Goal: Task Accomplishment & Management: Manage account settings

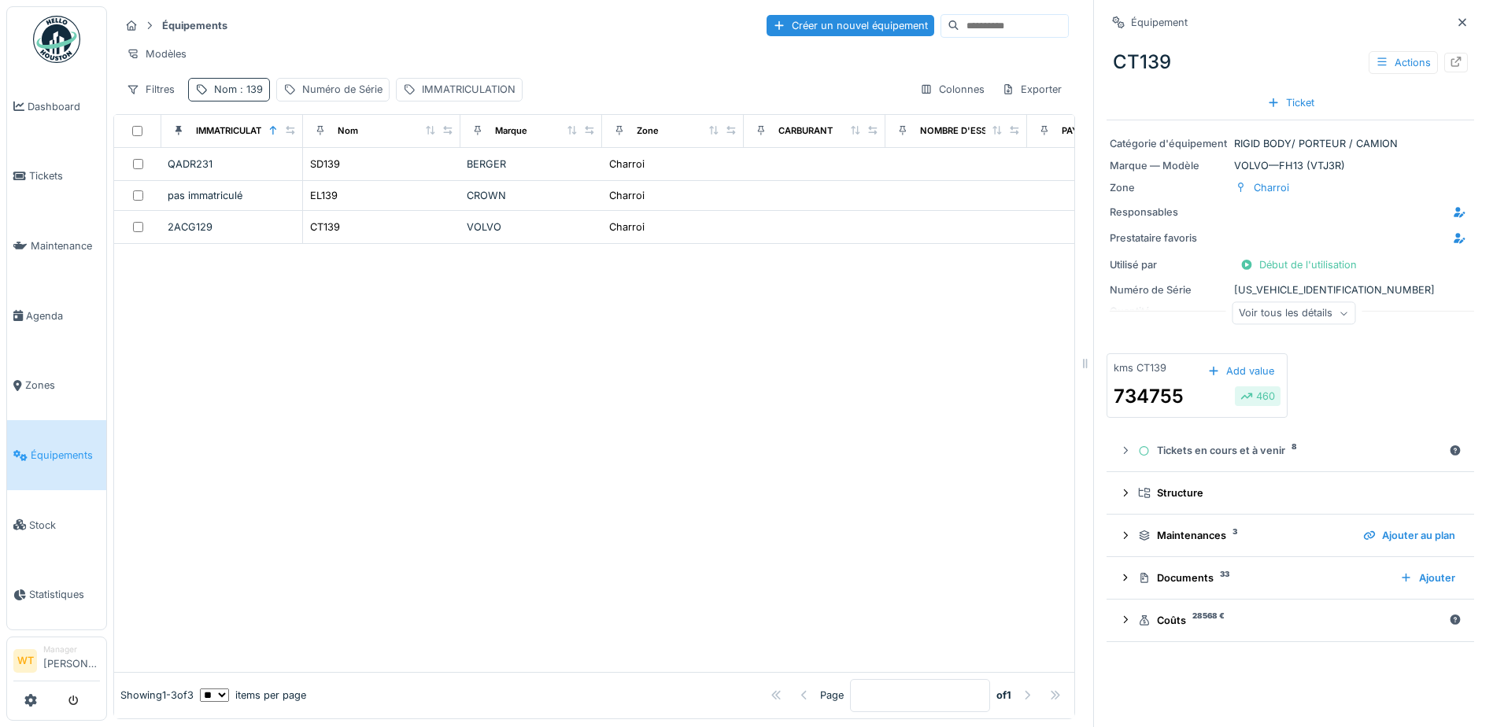
click at [256, 95] on span ": 139" at bounding box center [250, 89] width 26 height 12
click at [339, 176] on icon at bounding box center [333, 177] width 13 height 10
click at [307, 180] on input "Nom" at bounding box center [273, 177] width 157 height 33
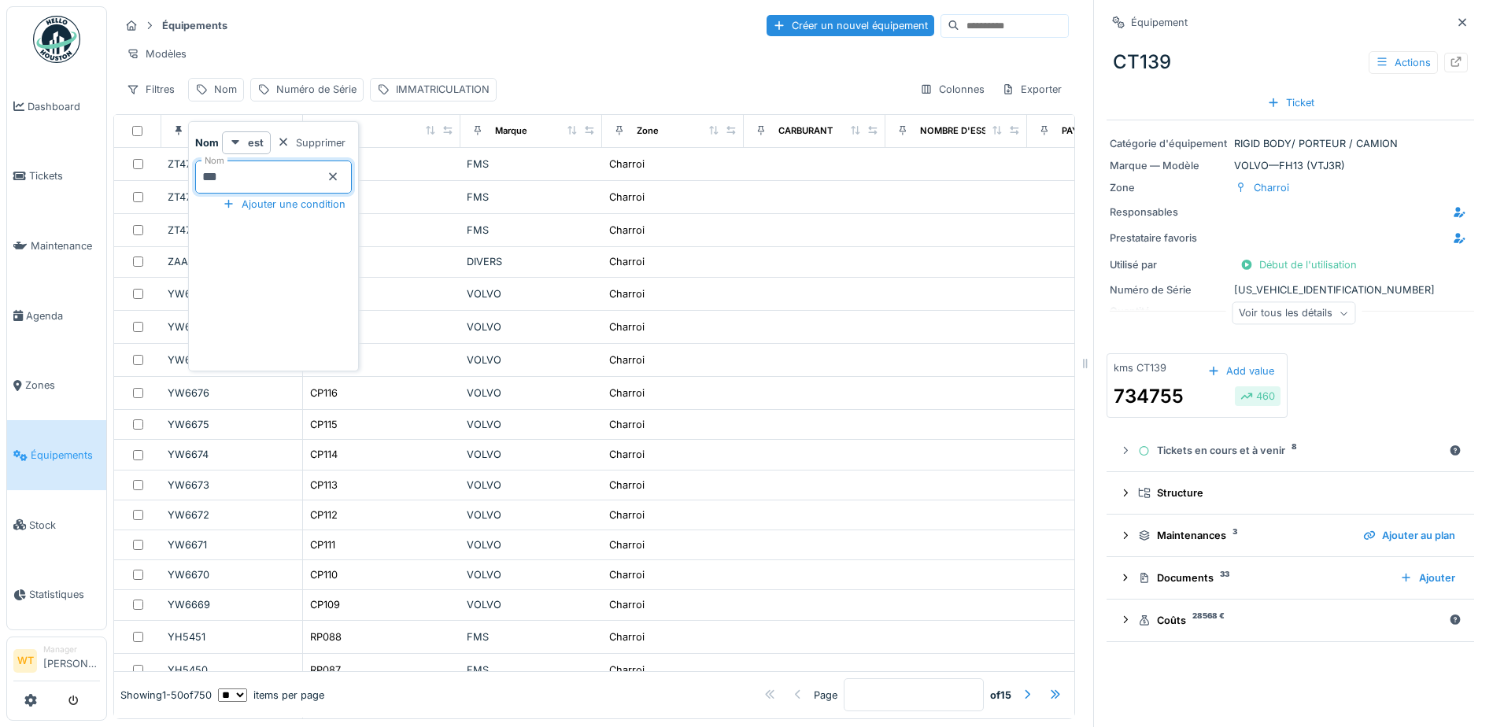
type input "***"
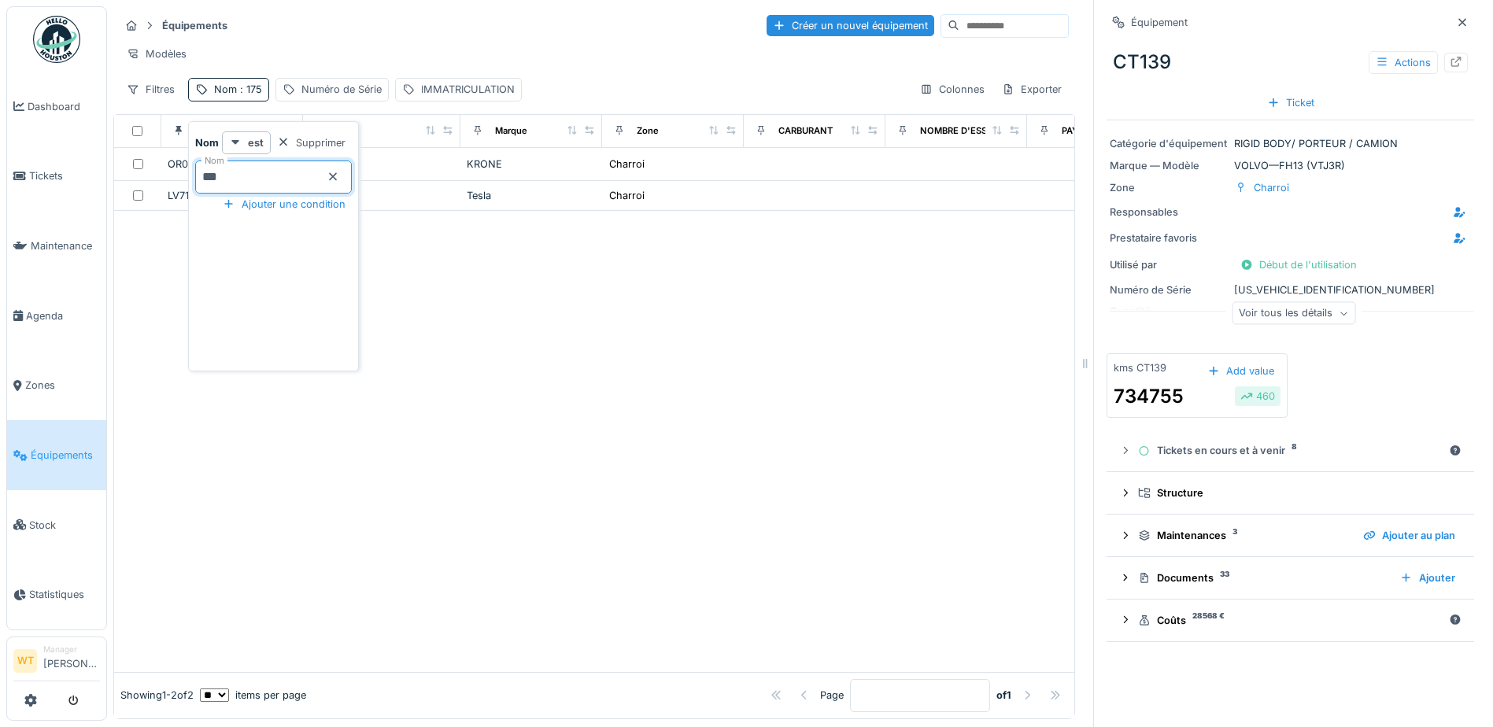
click at [504, 266] on div at bounding box center [594, 441] width 960 height 460
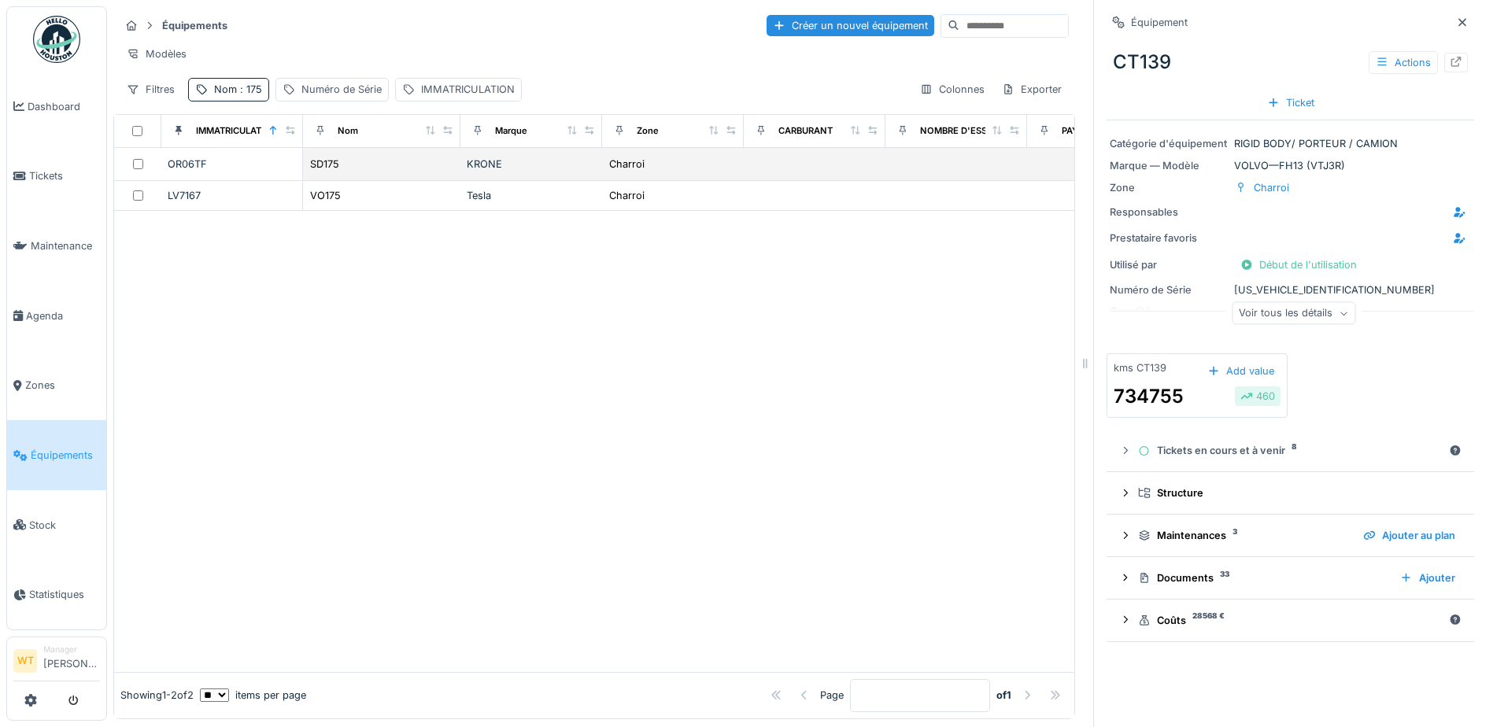
click at [435, 172] on div "SD175" at bounding box center [381, 164] width 145 height 17
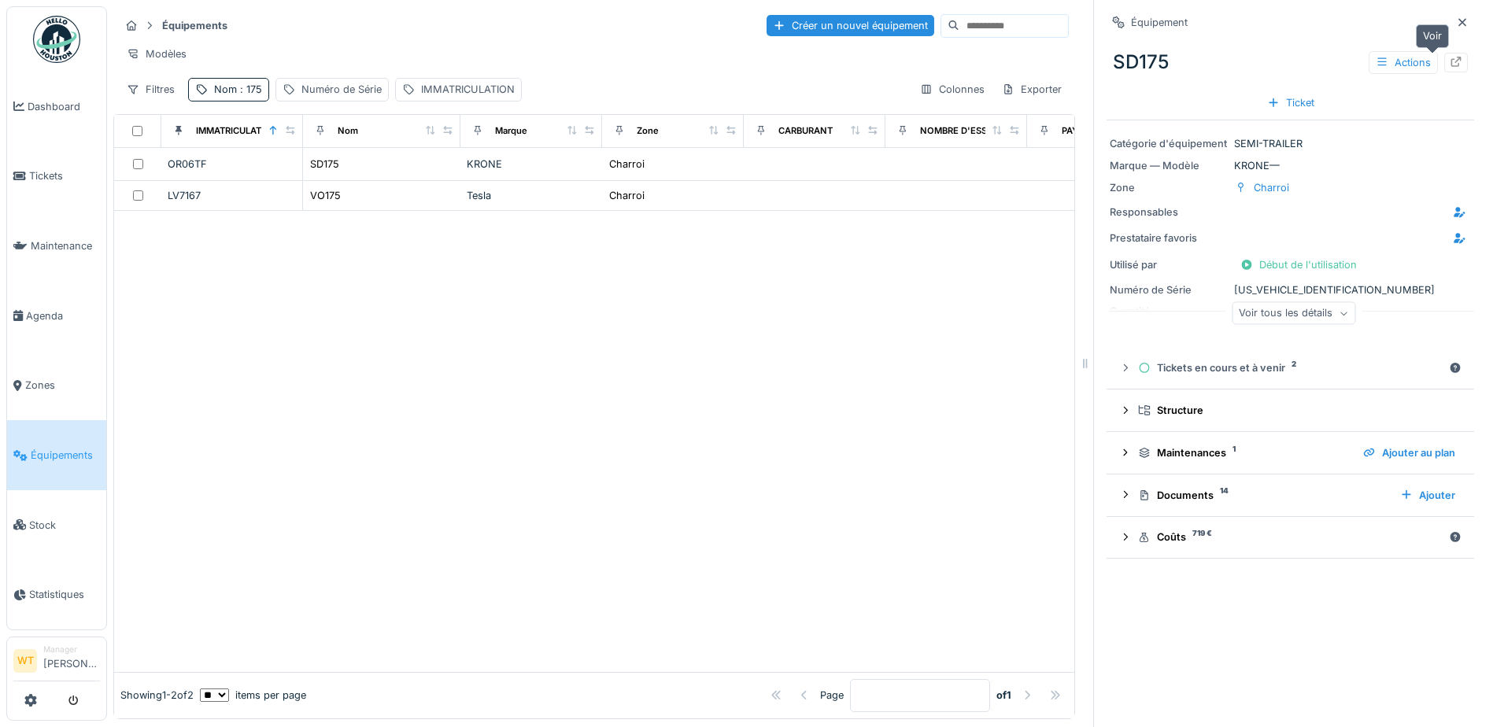
click at [1450, 61] on icon at bounding box center [1456, 62] width 13 height 10
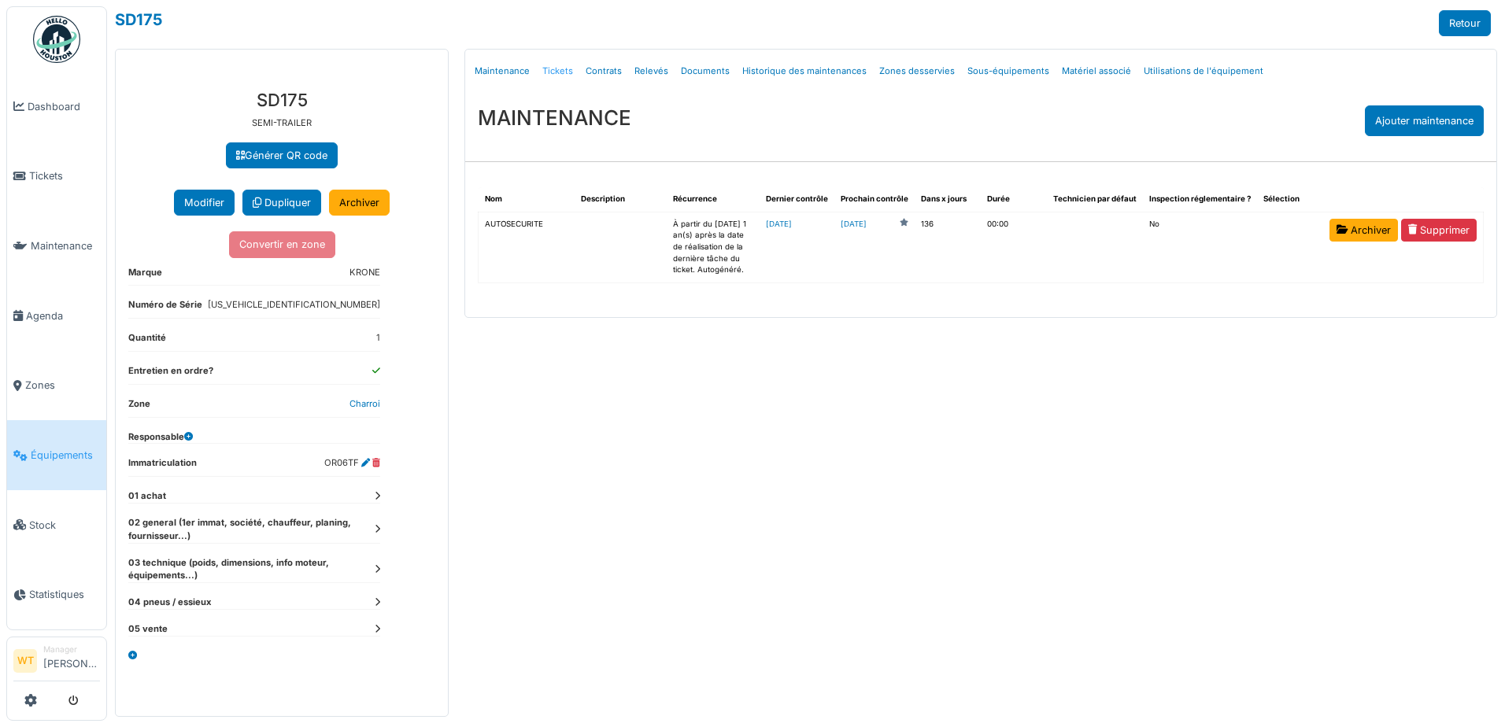
click at [560, 66] on link "Tickets" at bounding box center [557, 71] width 43 height 37
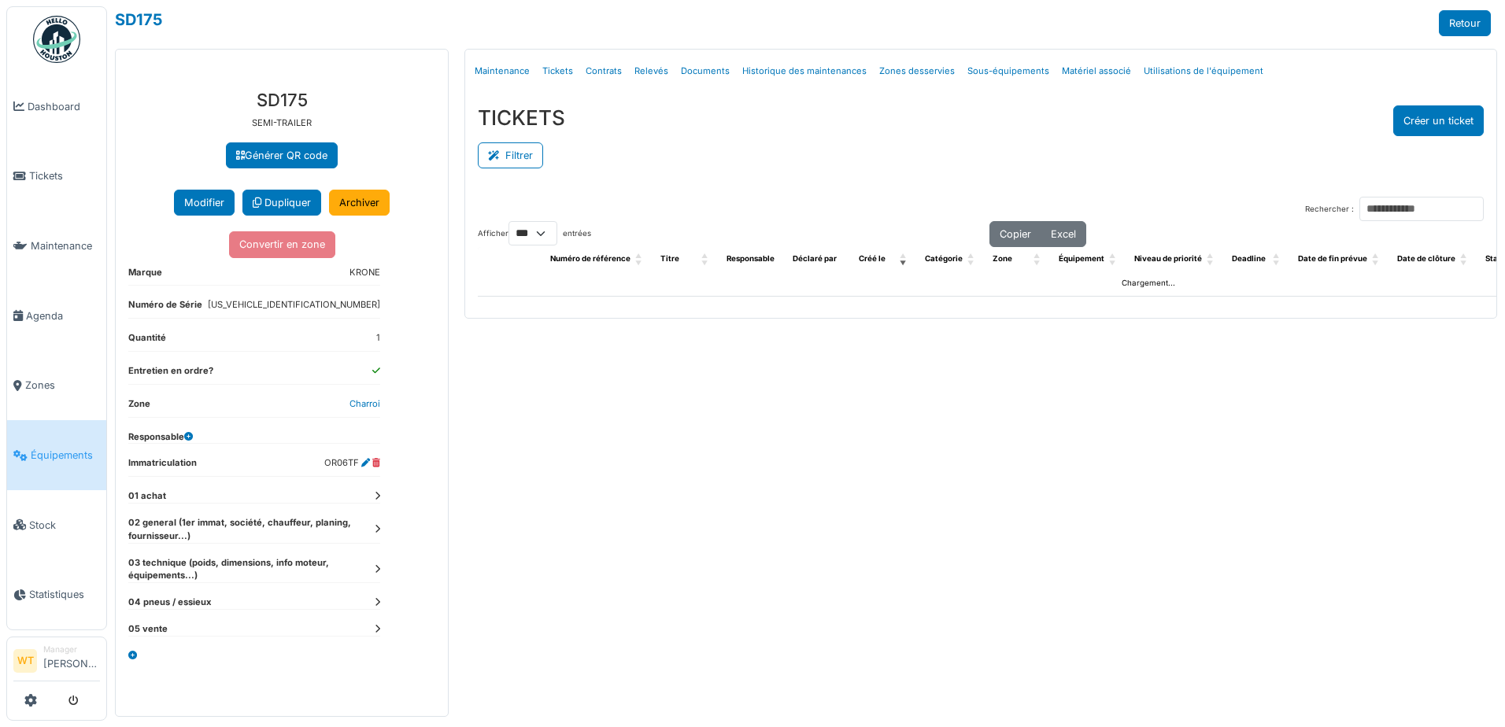
select select "***"
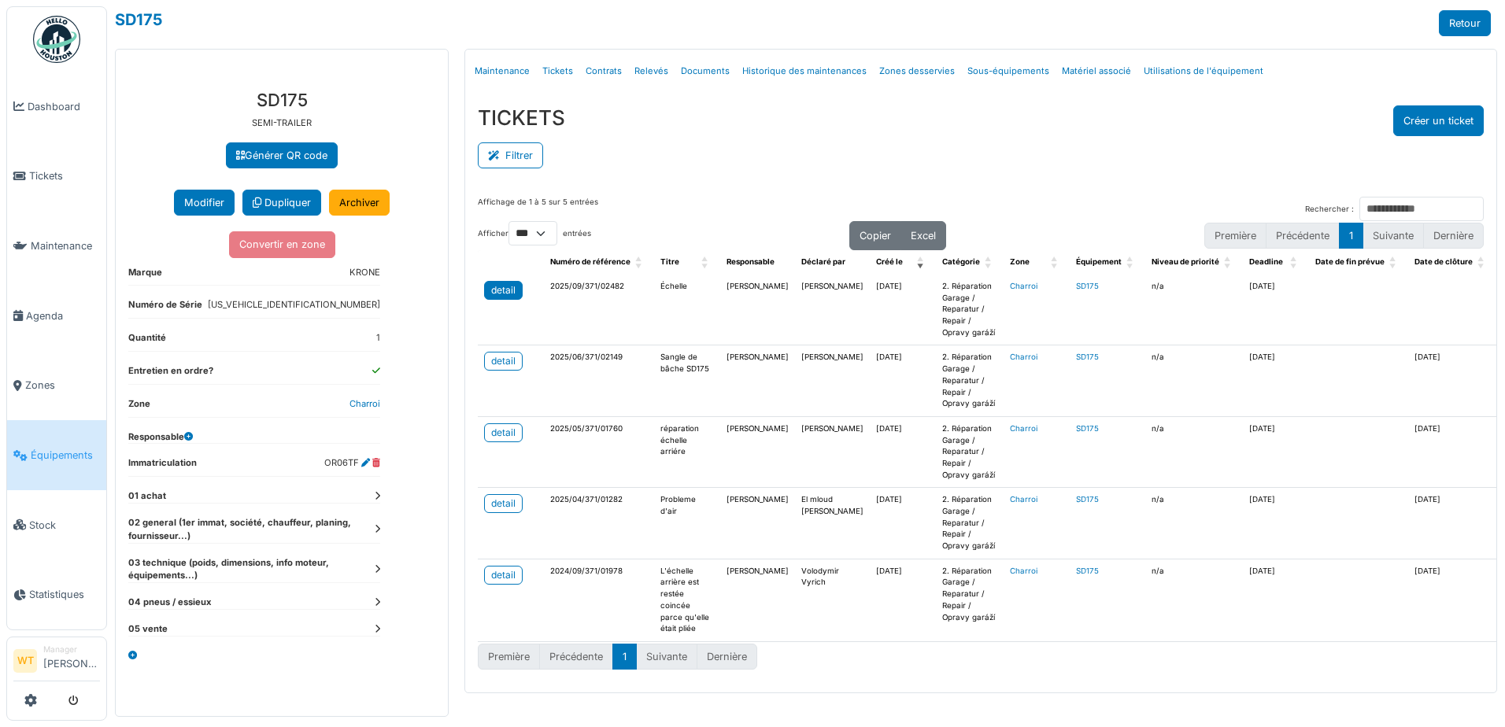
click at [496, 290] on div "detail" at bounding box center [503, 290] width 24 height 14
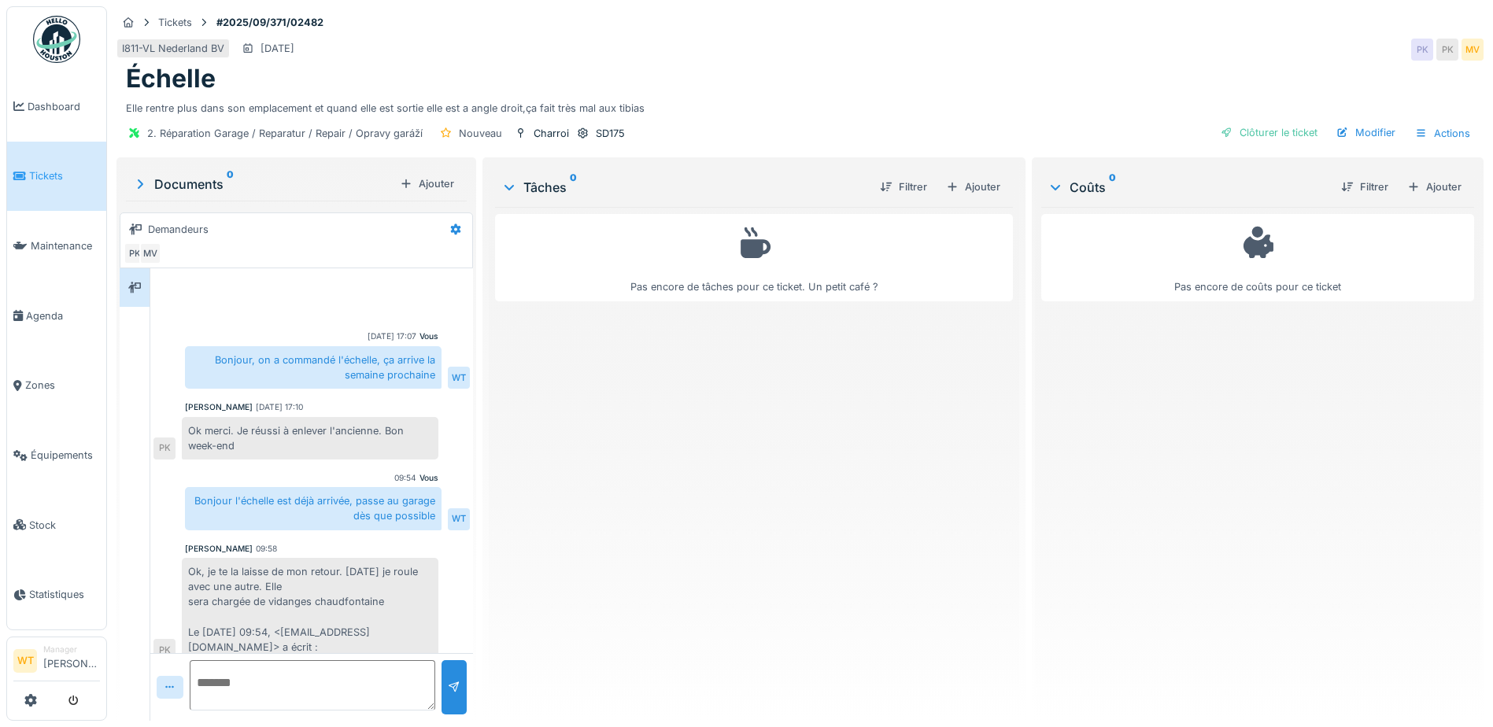
scroll to position [15, 0]
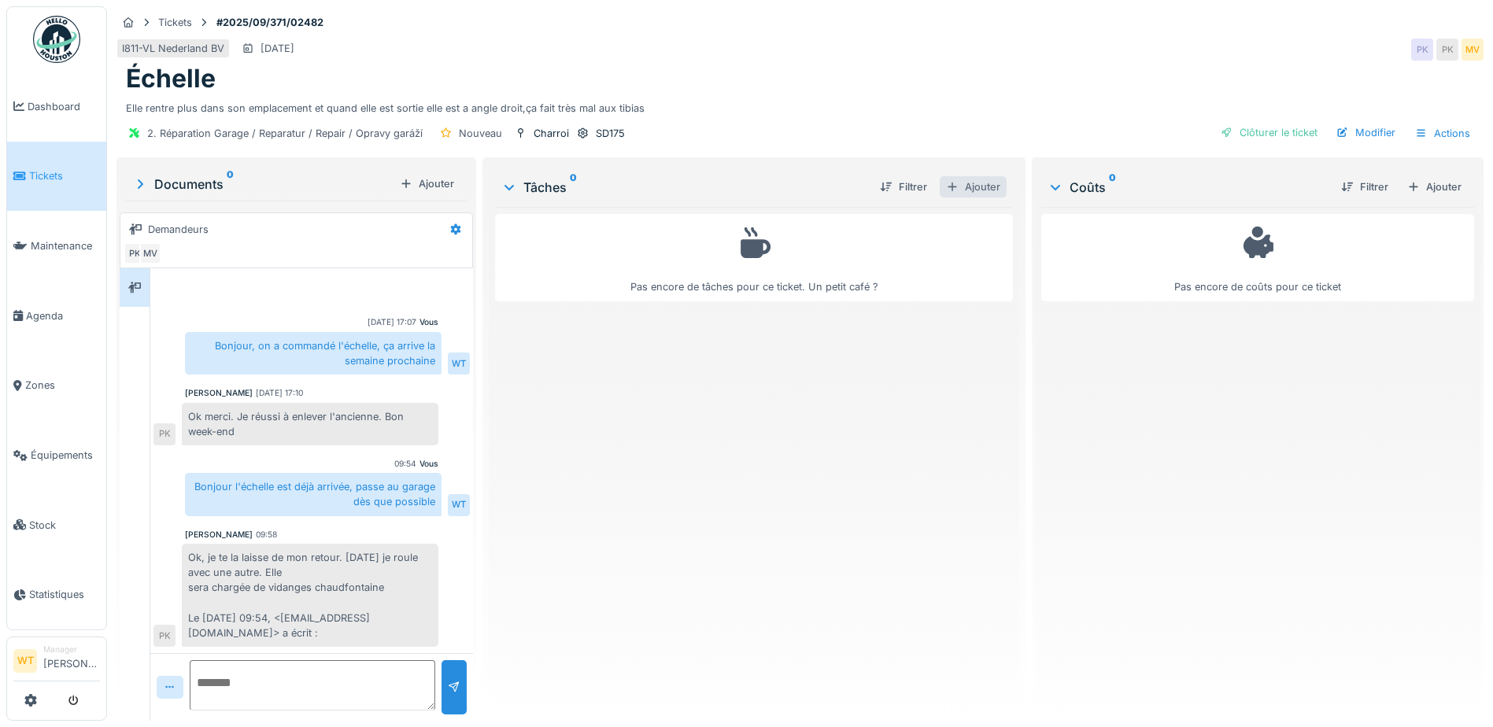
click at [972, 192] on div "Ajouter" at bounding box center [973, 186] width 67 height 21
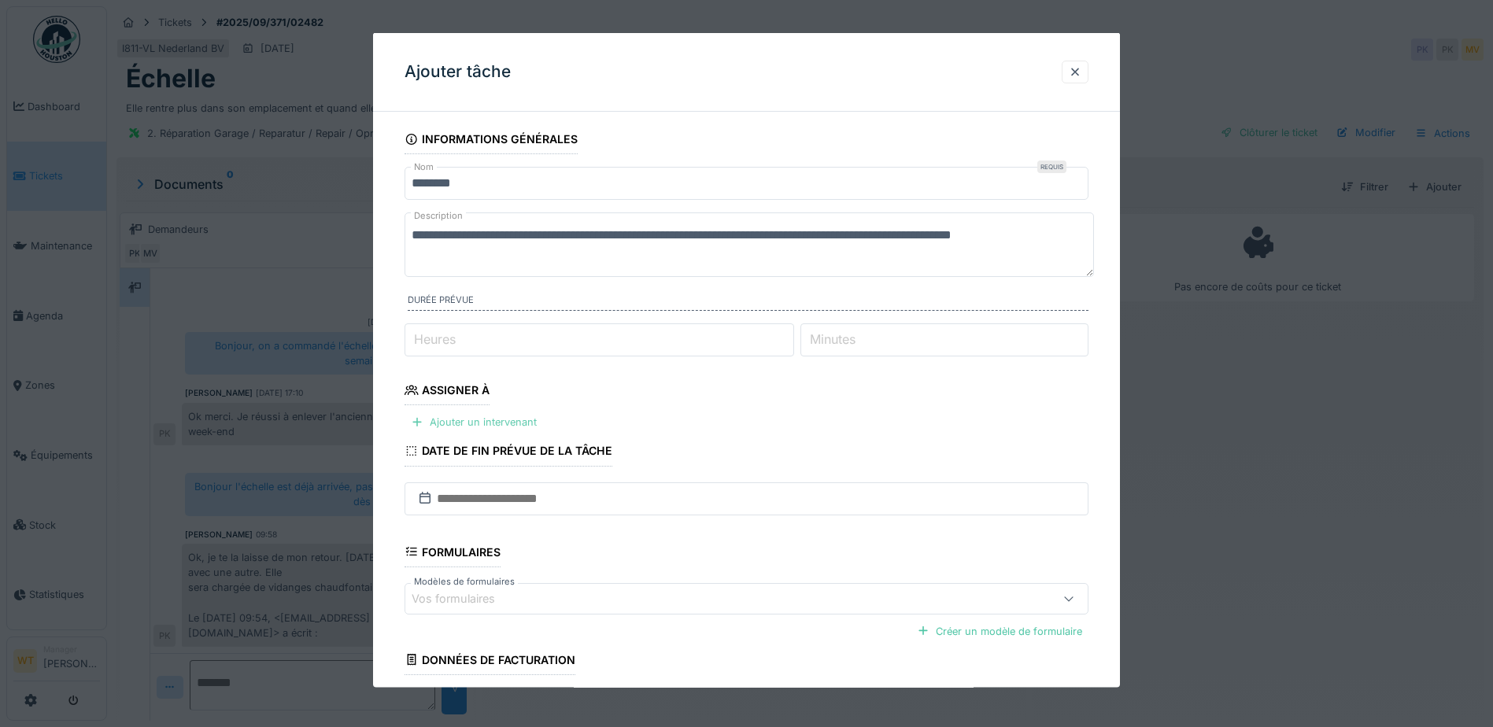
click at [491, 427] on div "Ajouter un intervenant" at bounding box center [474, 422] width 139 height 21
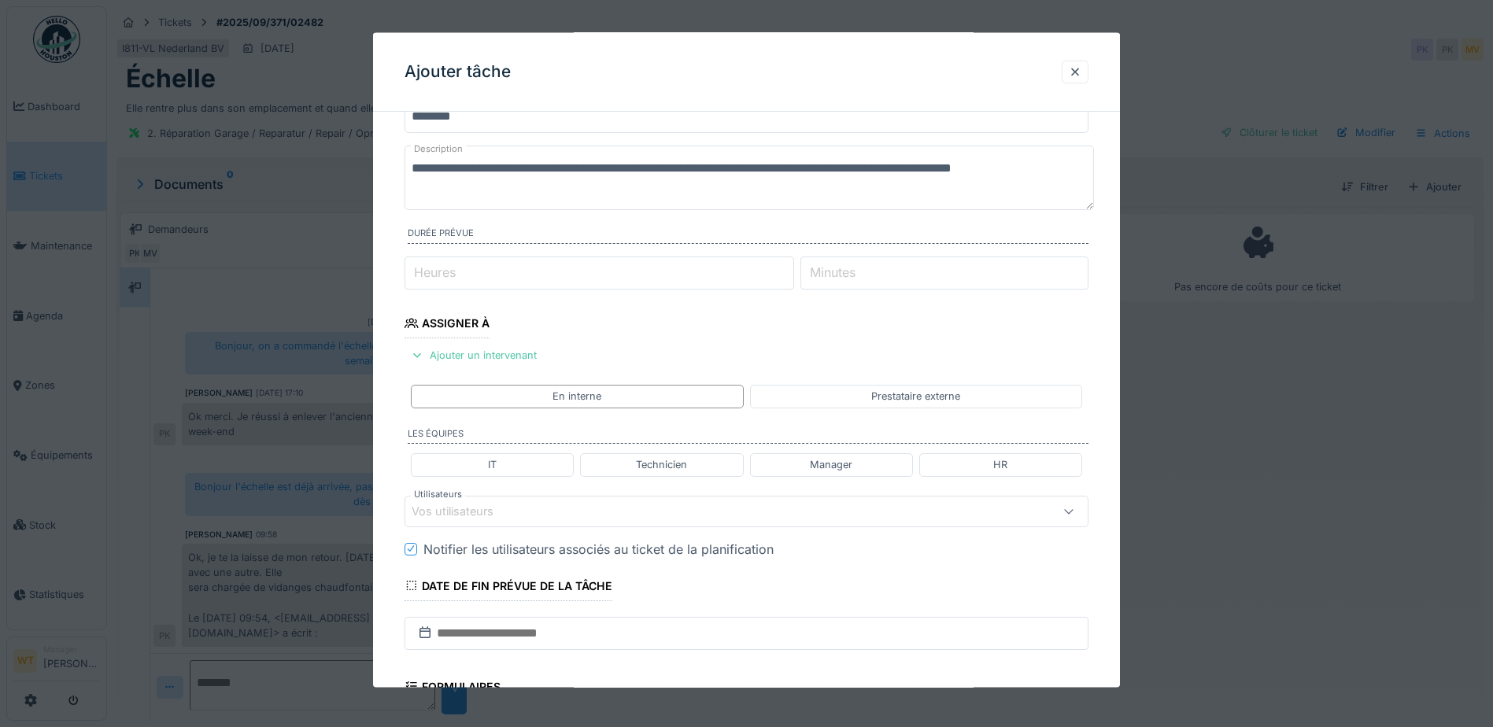
scroll to position [157, 0]
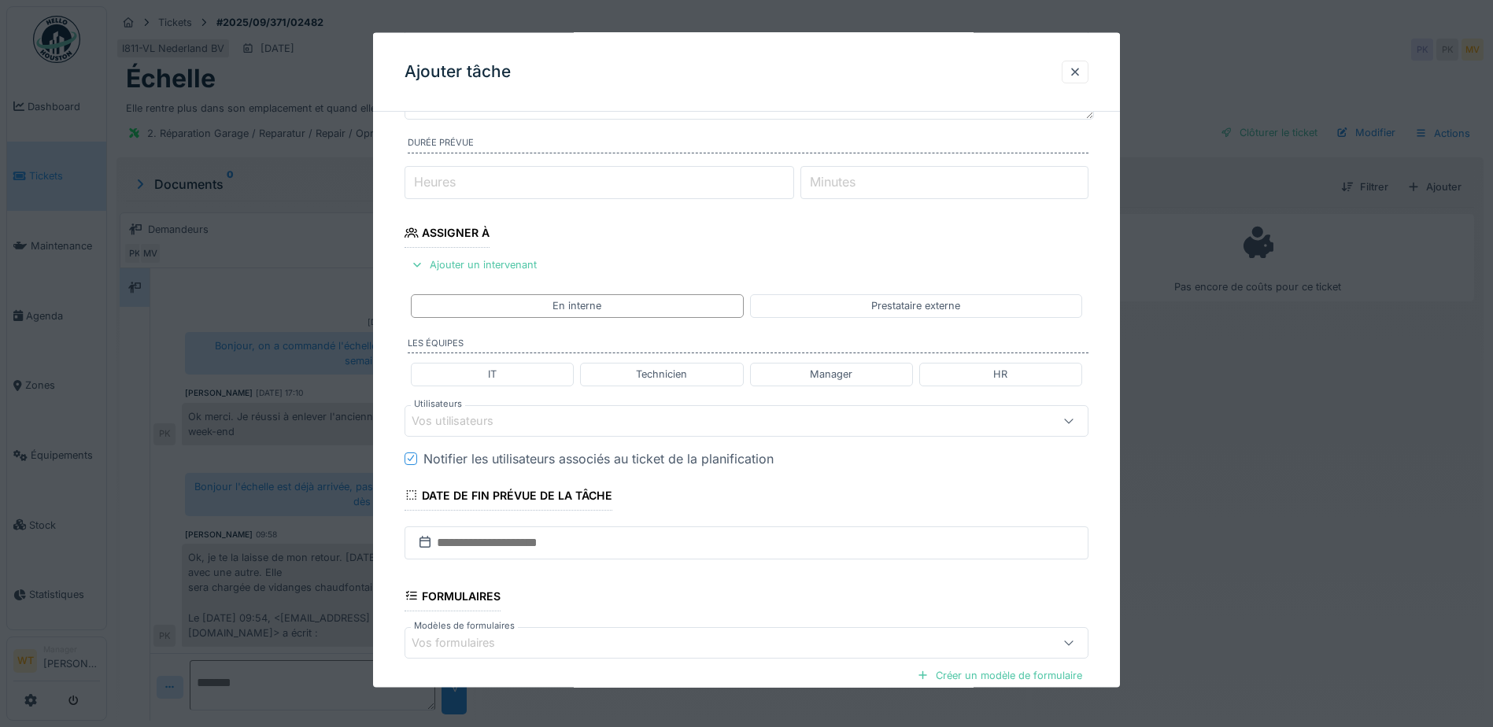
click at [565, 416] on div "Vos utilisateurs" at bounding box center [707, 420] width 590 height 17
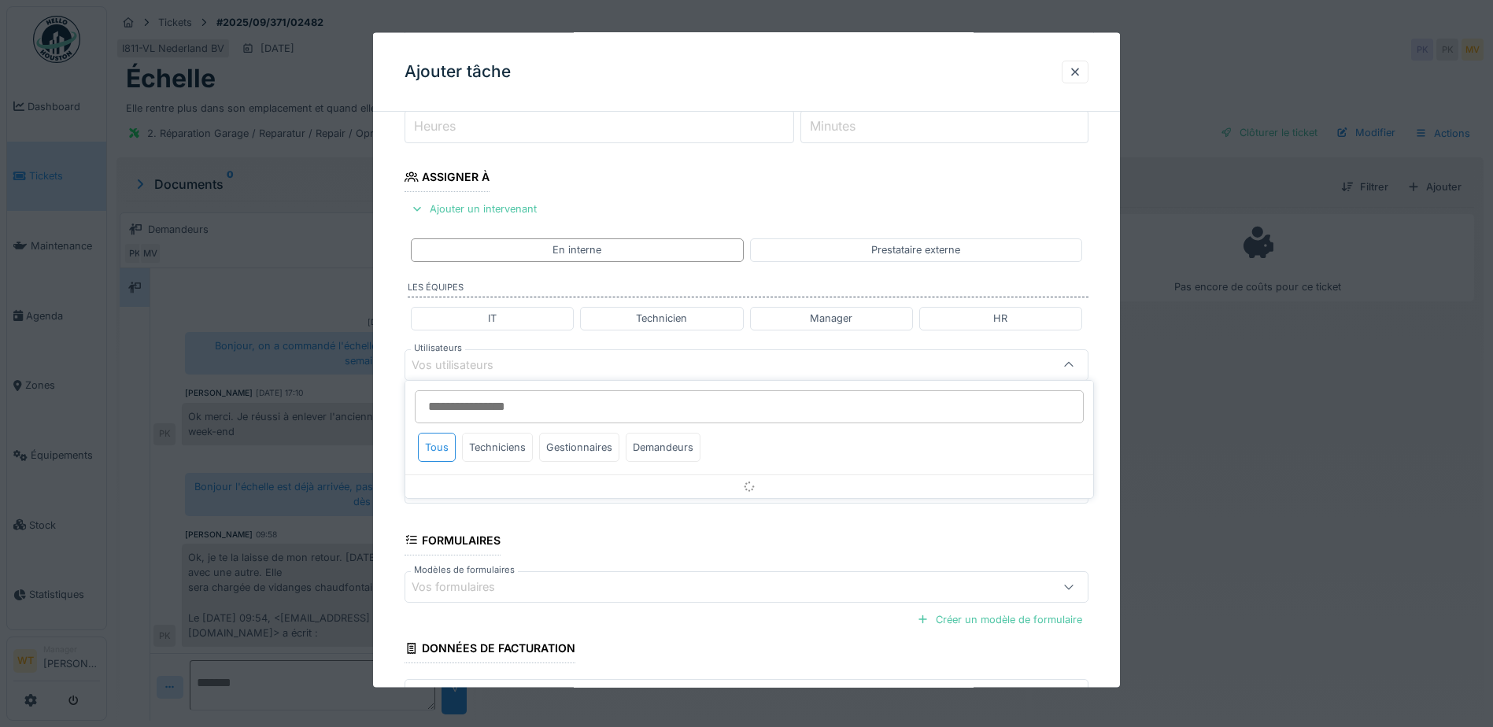
scroll to position [218, 0]
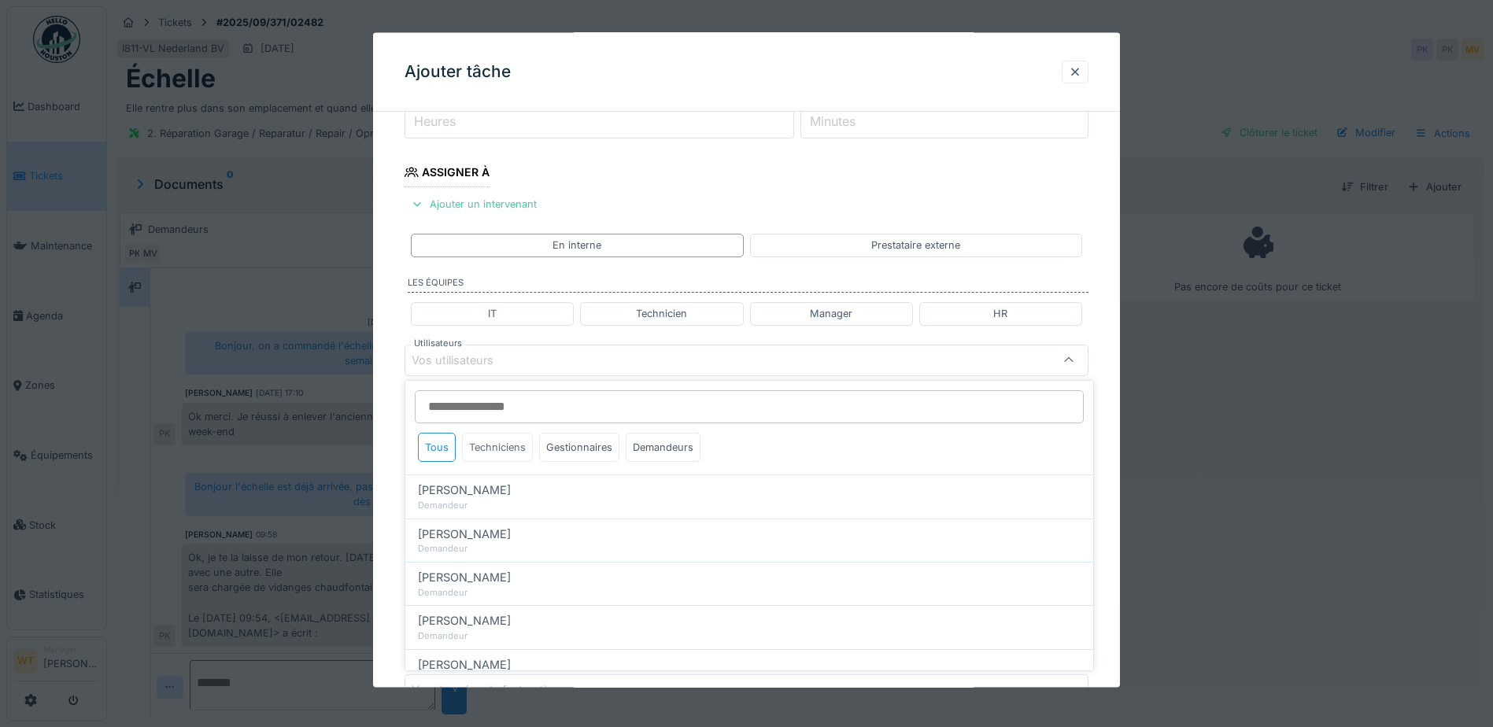
click at [513, 446] on div "Techniciens" at bounding box center [497, 447] width 71 height 29
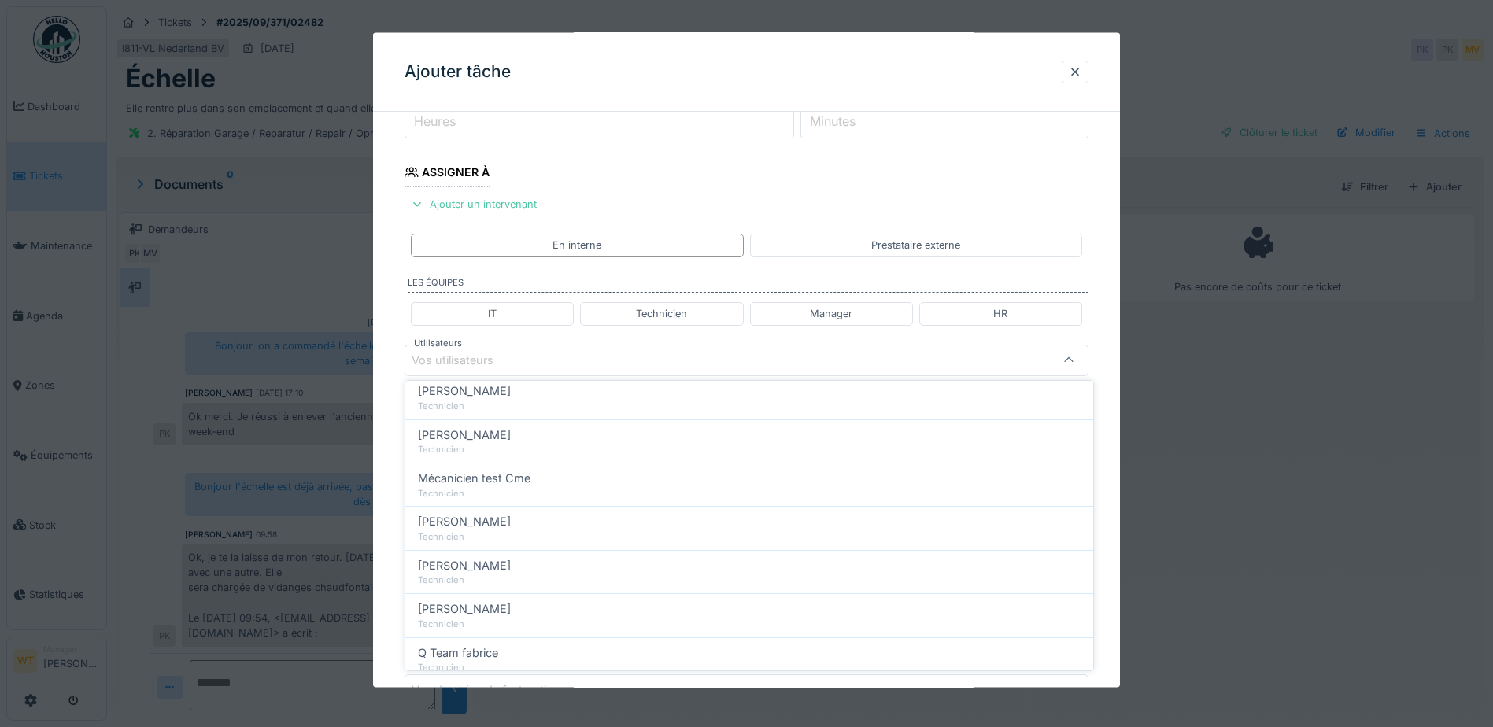
scroll to position [268, 0]
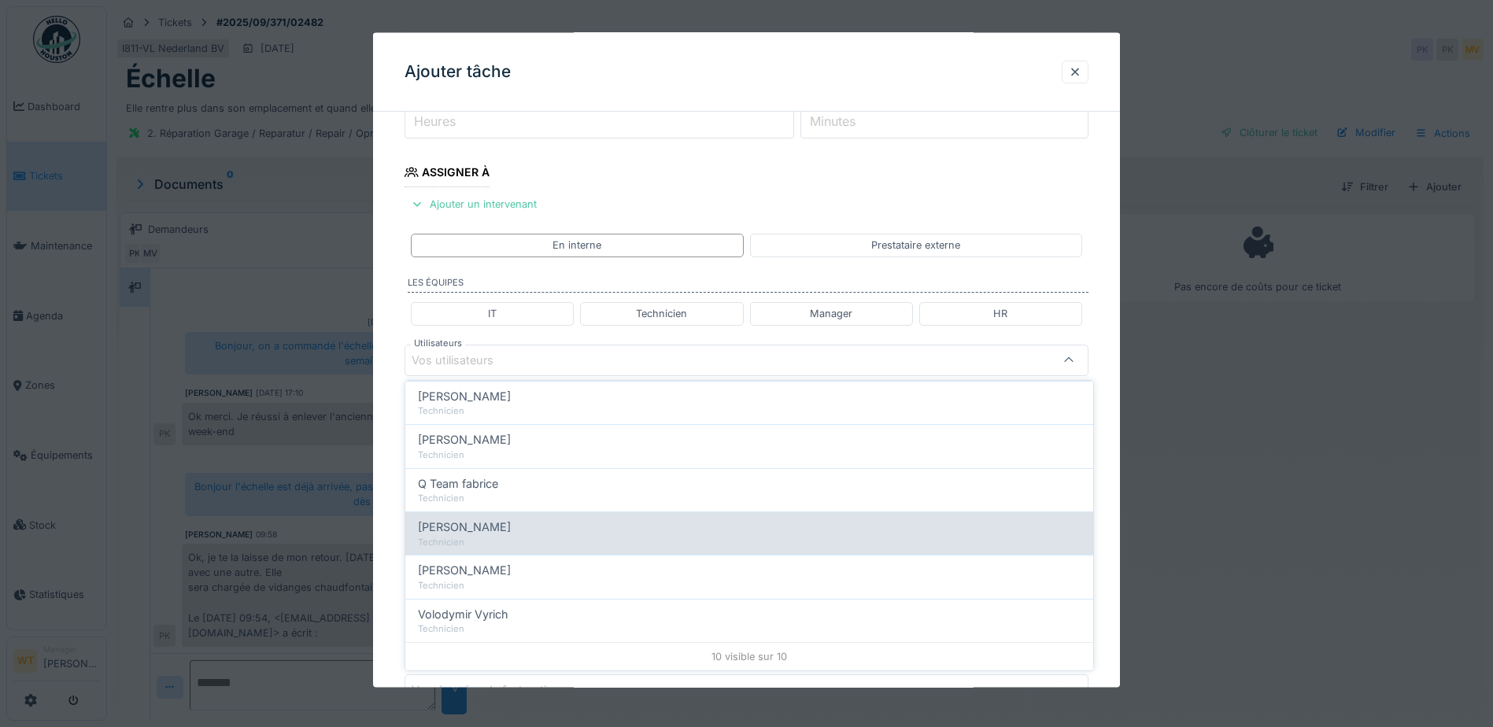
click at [516, 532] on div "[PERSON_NAME]" at bounding box center [749, 527] width 663 height 17
type input "****"
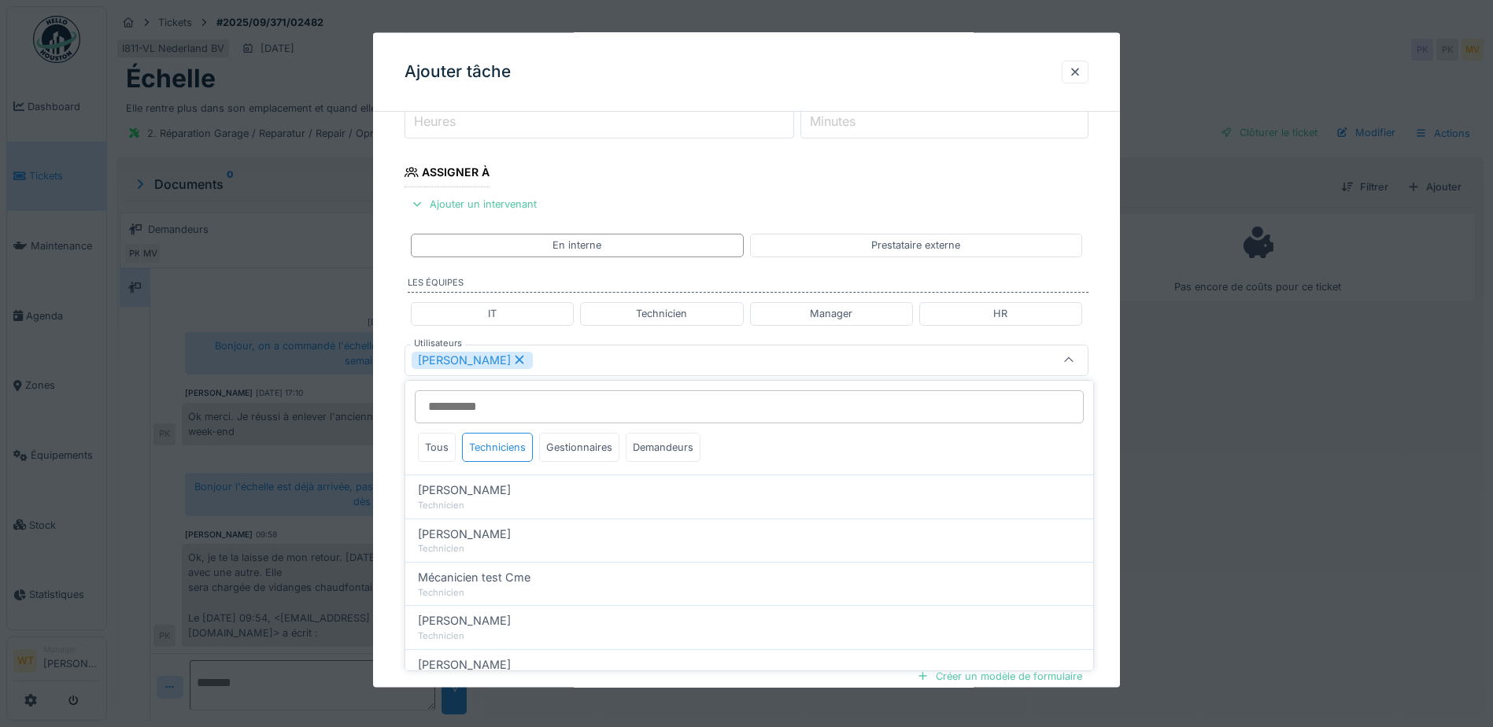
click at [565, 368] on div "[PERSON_NAME]" at bounding box center [707, 359] width 590 height 17
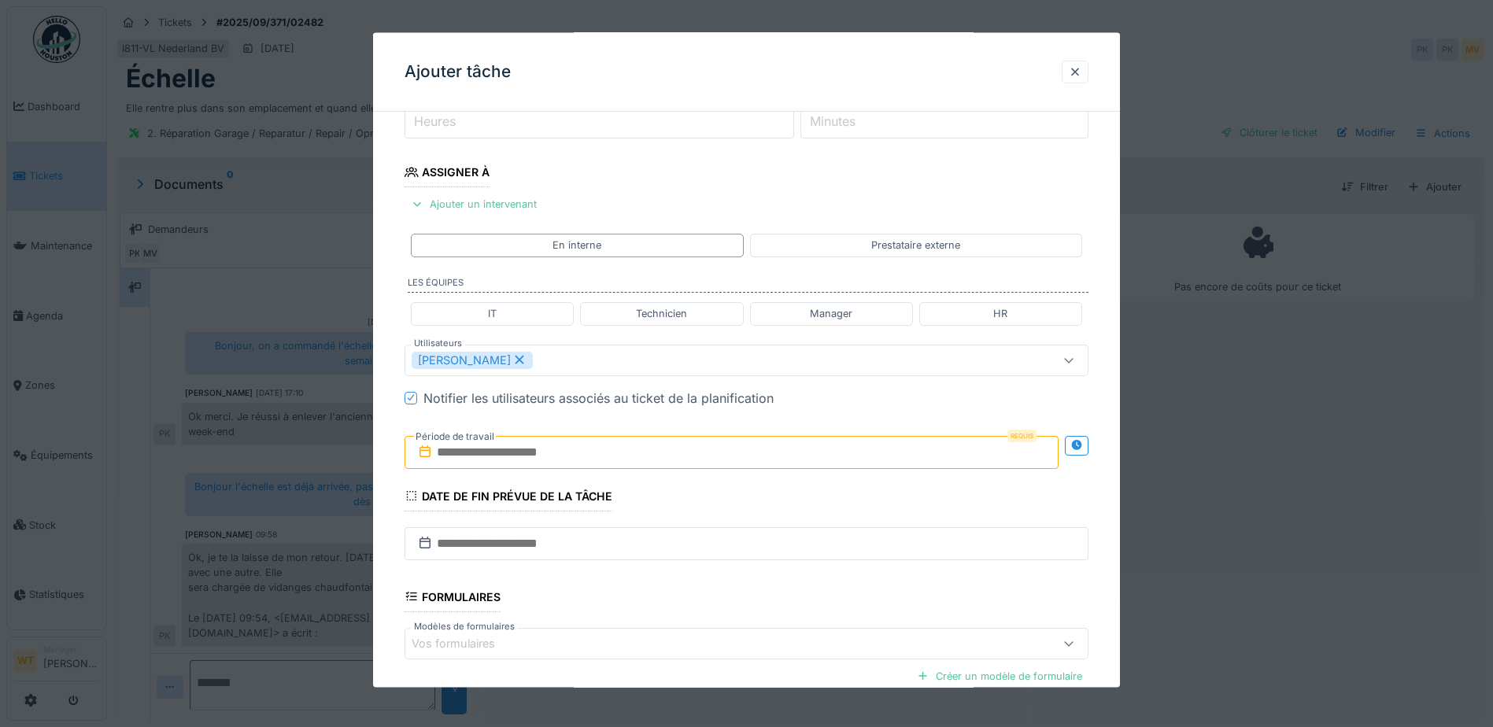
click at [546, 451] on input "text" at bounding box center [732, 451] width 654 height 33
click at [684, 633] on div "23" at bounding box center [683, 631] width 21 height 23
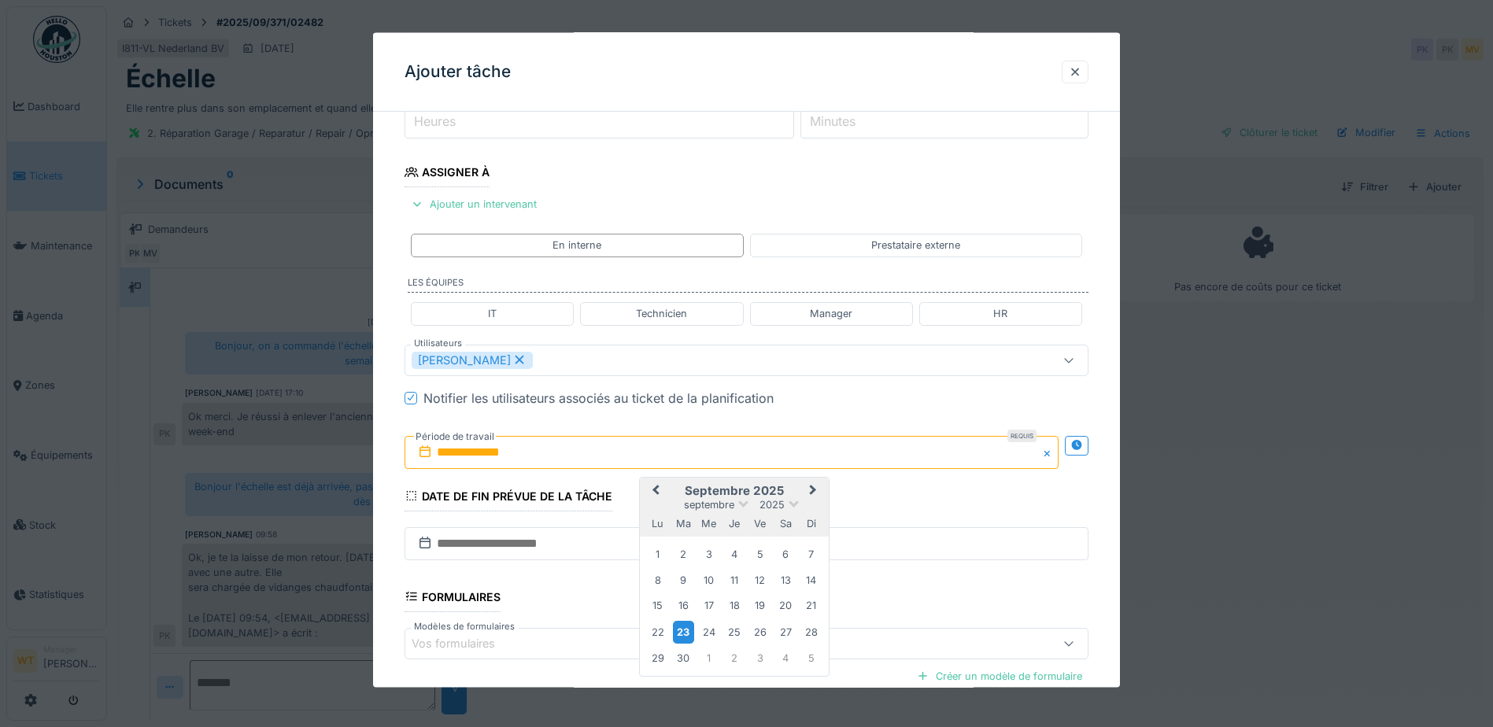
click at [684, 632] on div "23" at bounding box center [683, 631] width 21 height 23
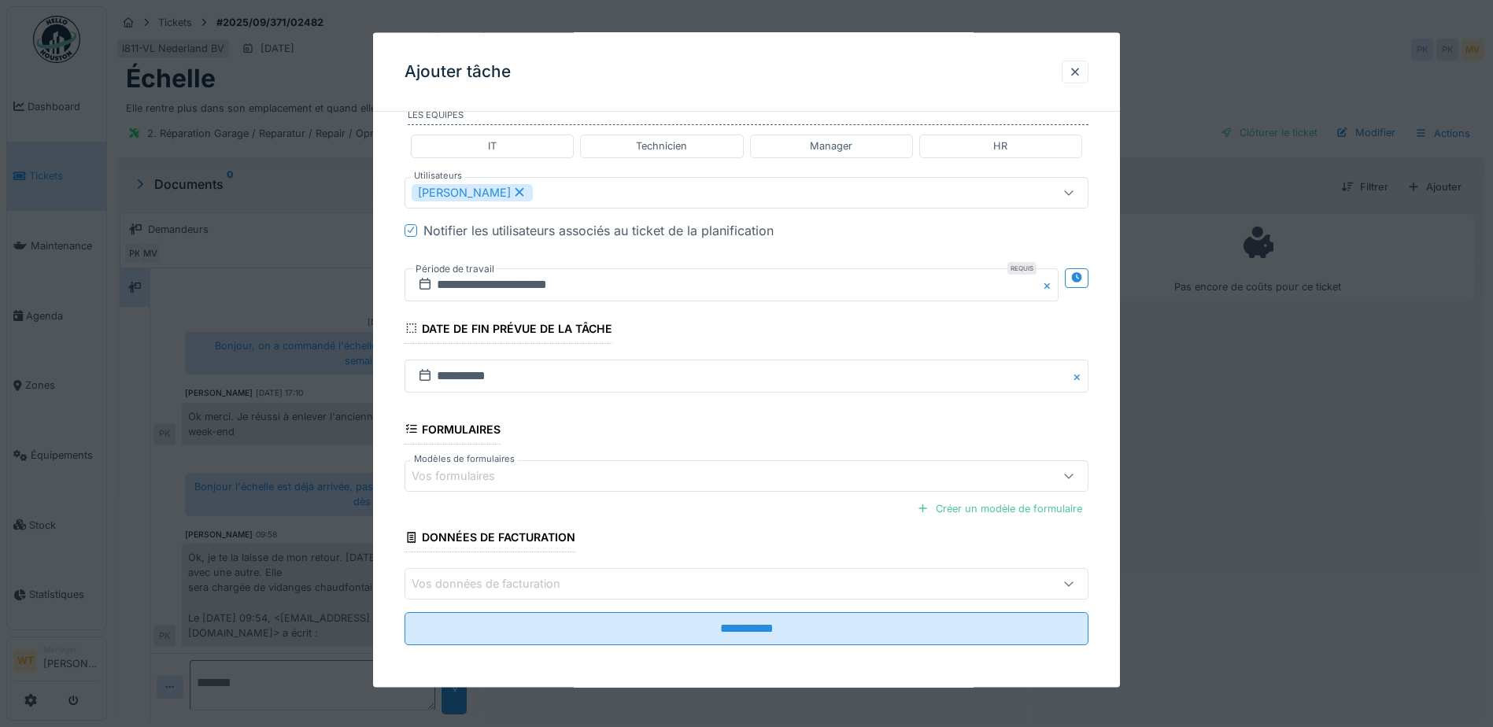
scroll to position [387, 0]
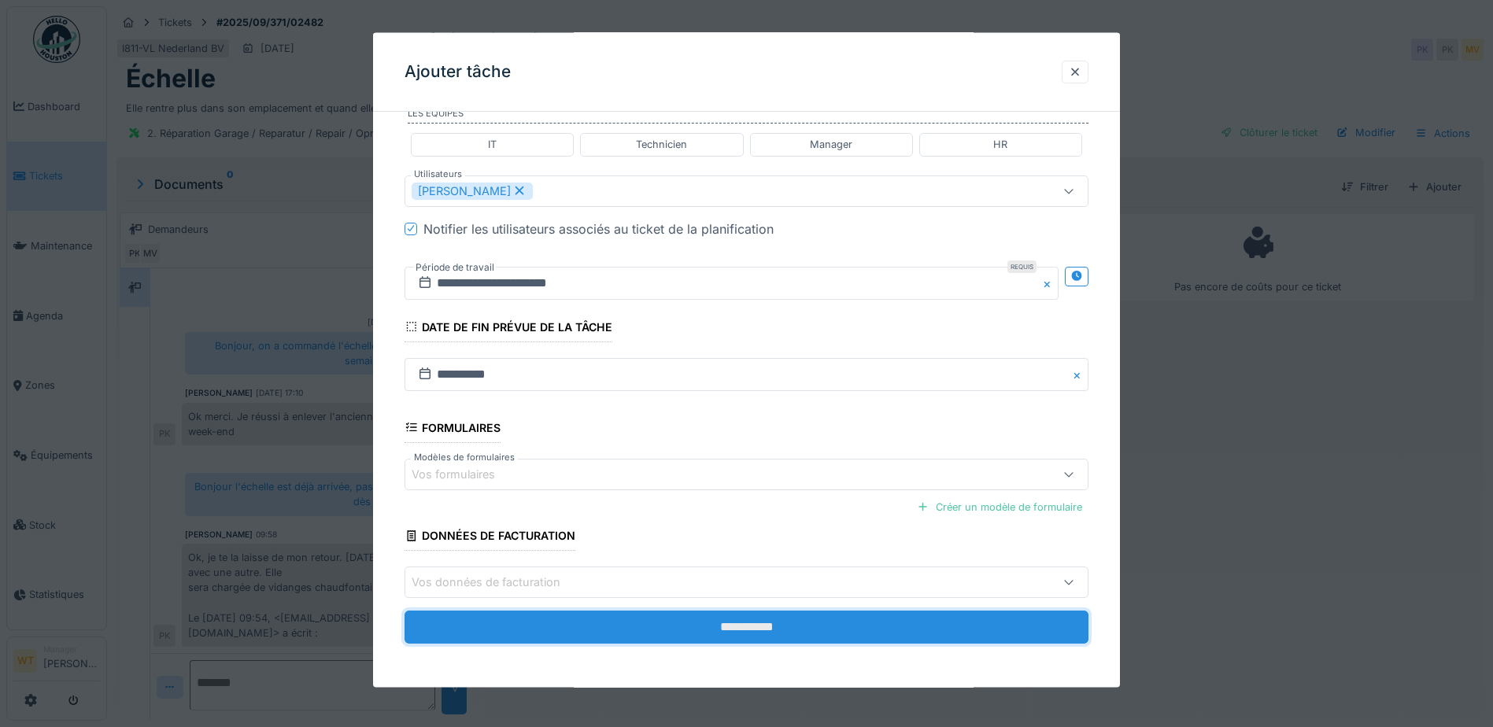
click at [623, 625] on input "**********" at bounding box center [747, 627] width 684 height 33
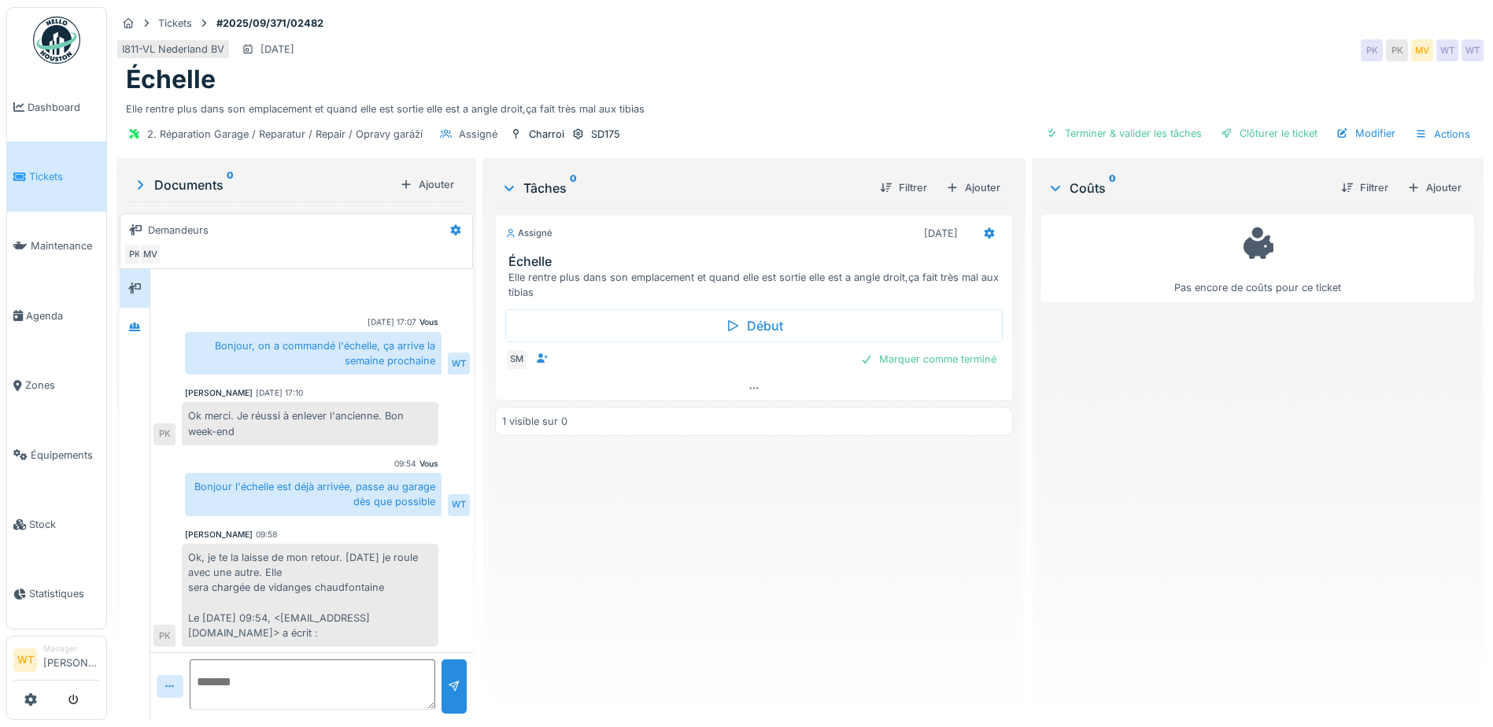
scroll to position [14, 0]
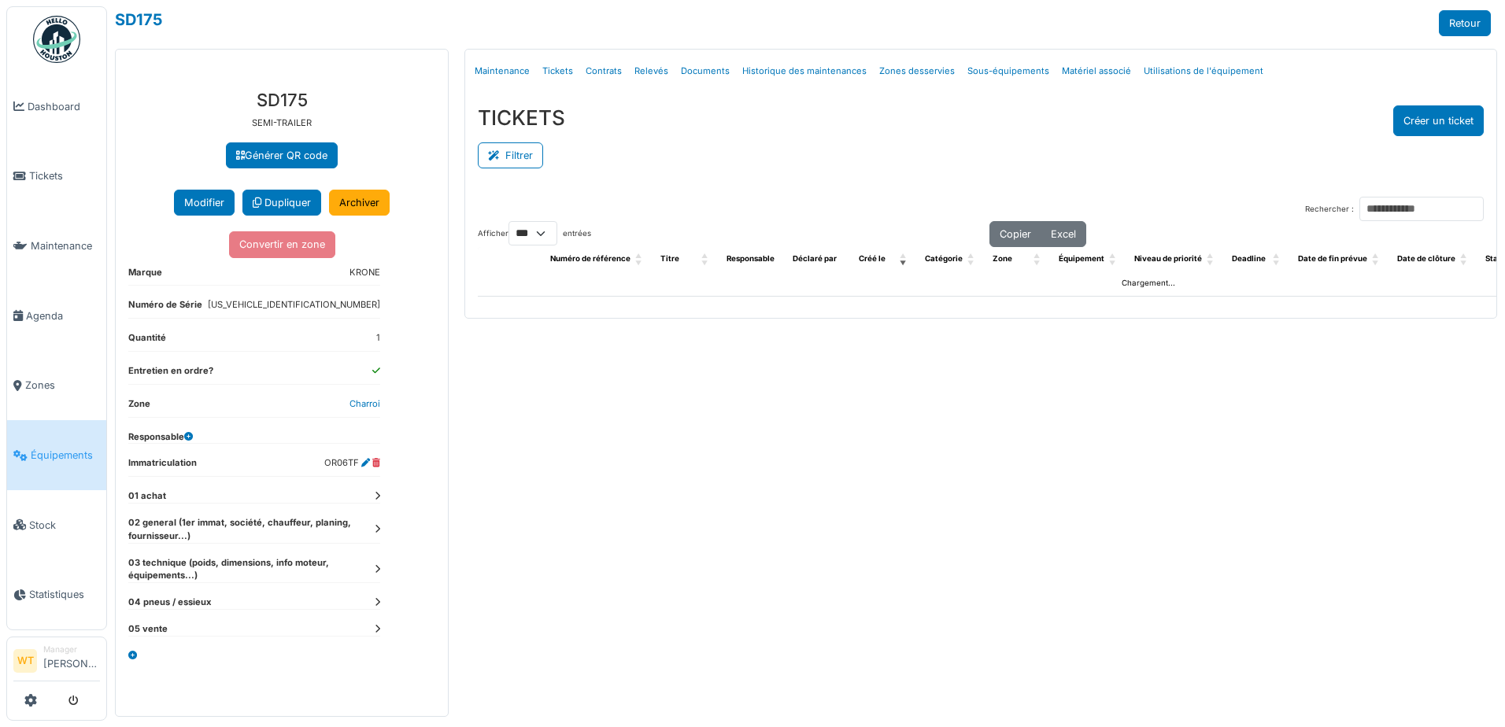
select select "***"
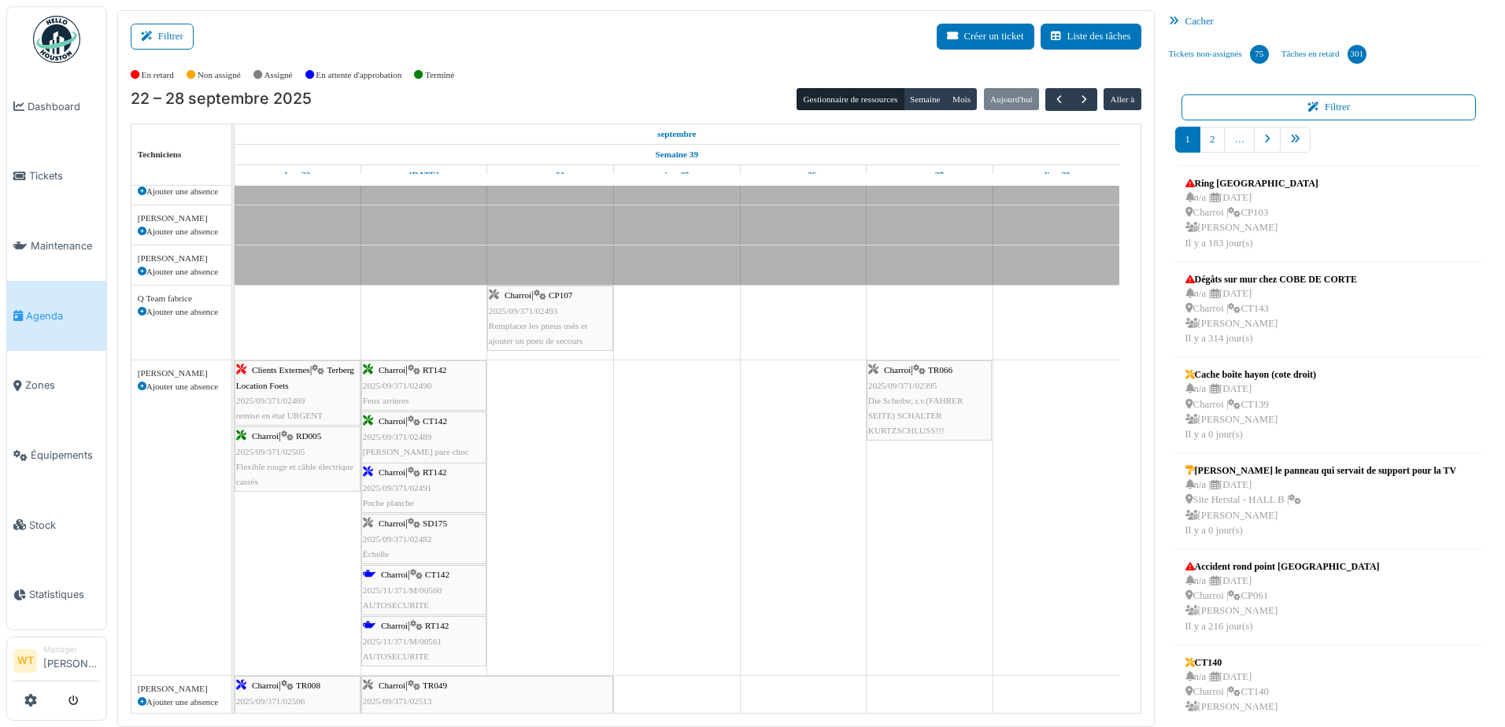
scroll to position [708, 0]
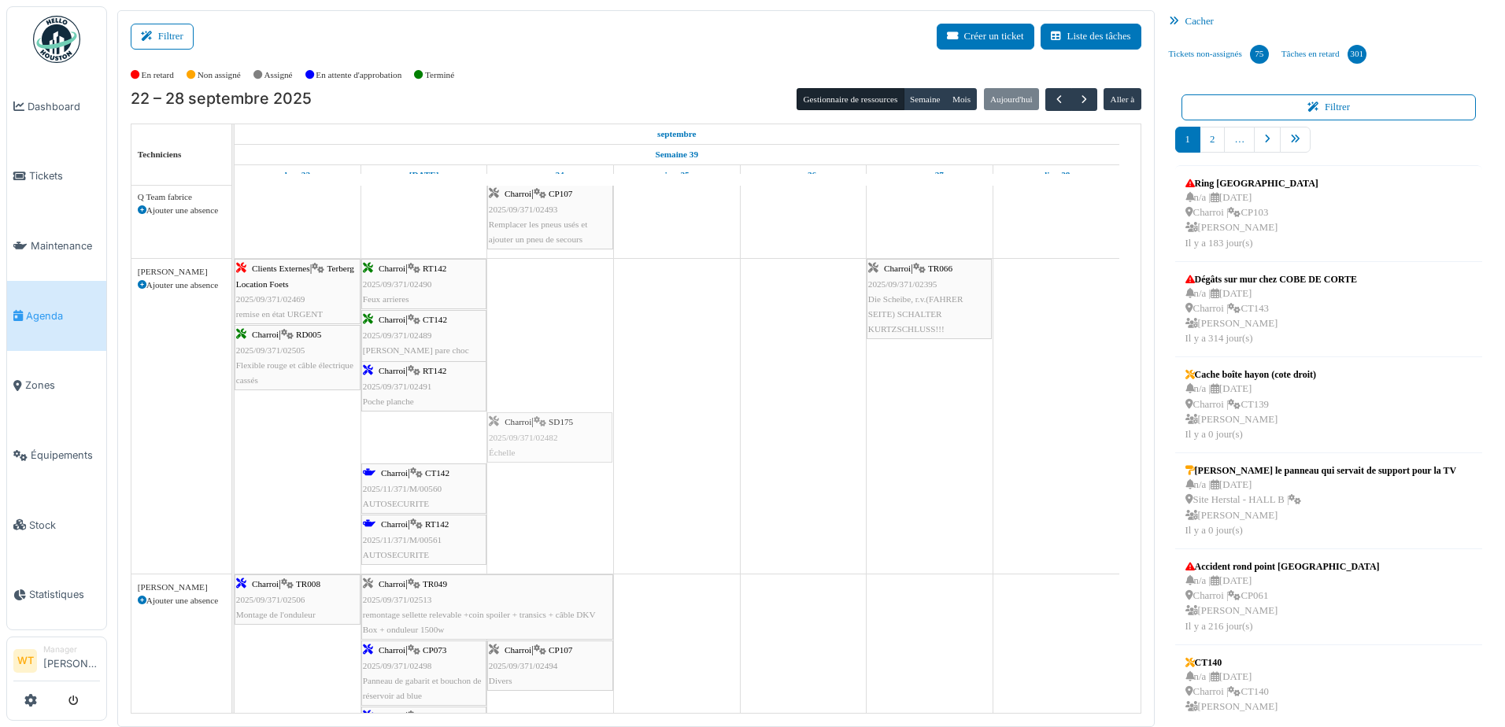
drag, startPoint x: 432, startPoint y: 438, endPoint x: 520, endPoint y: 437, distance: 88.2
click at [235, 438] on div "Clients Externes | Terberg Location Foets 2025/09/371/02469 remise en état URGE…" at bounding box center [235, 416] width 0 height 315
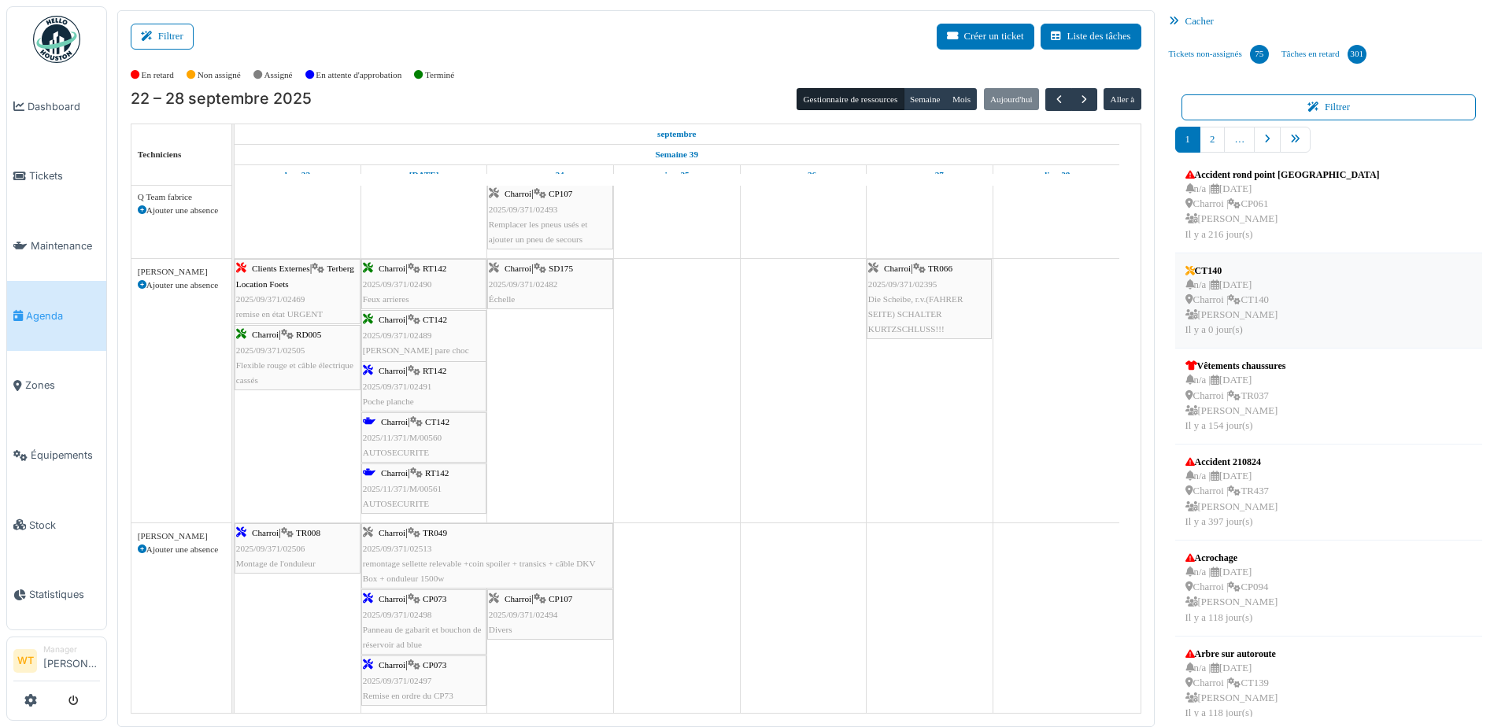
scroll to position [394, 0]
click at [1295, 143] on link "pager" at bounding box center [1295, 140] width 31 height 26
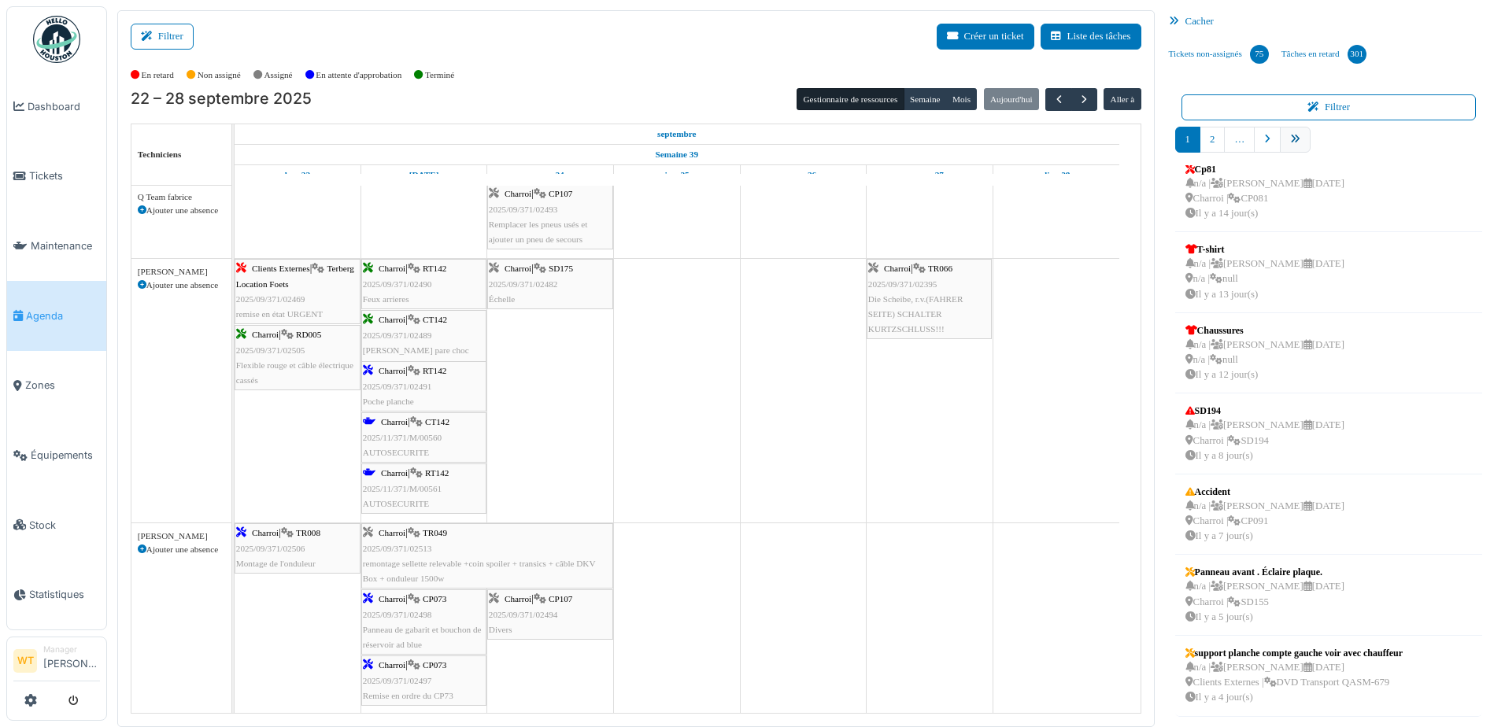
scroll to position [257, 0]
click at [1322, 143] on link "9" at bounding box center [1322, 140] width 25 height 26
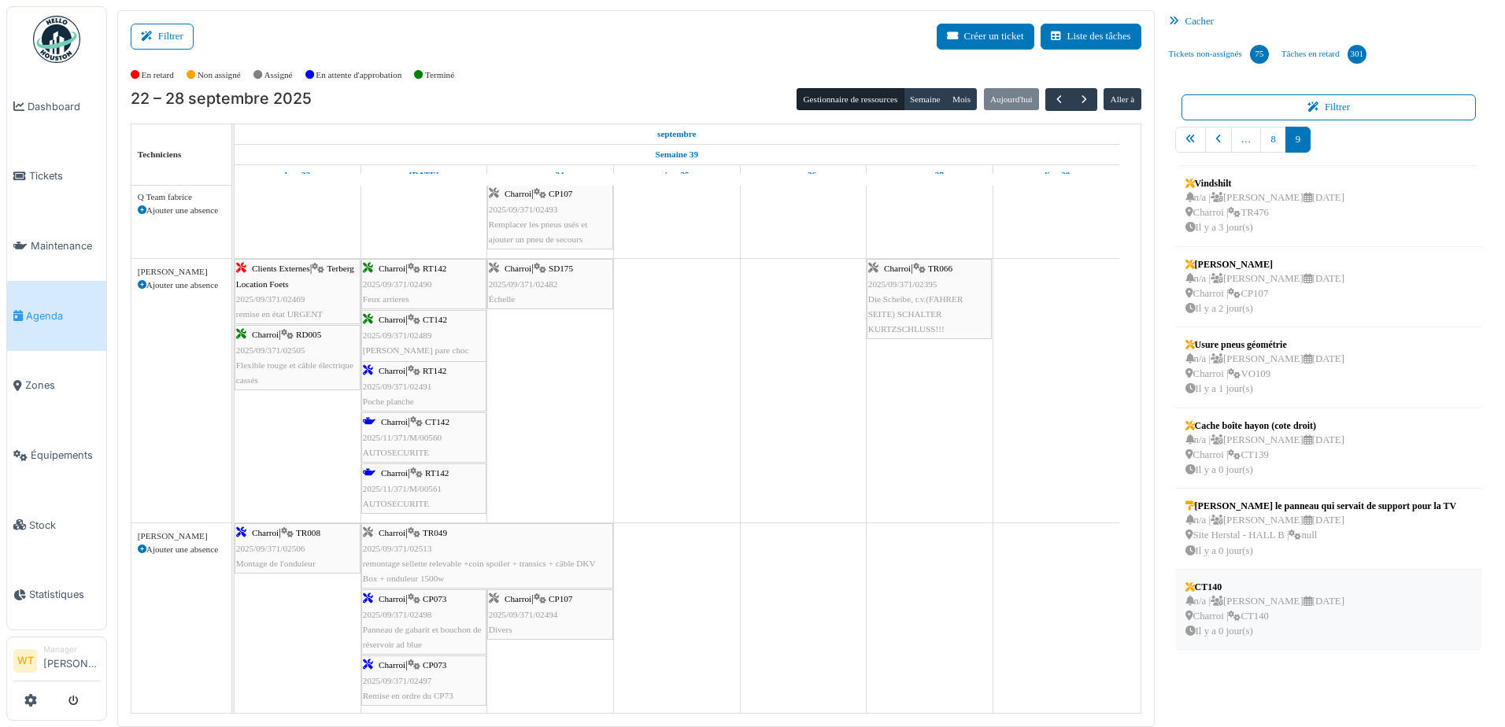
click at [1191, 608] on div "n/a | Marc Vasen 30/09/2025 Charroi | CT140 Il y a 0 jour(s)" at bounding box center [1264, 617] width 159 height 46
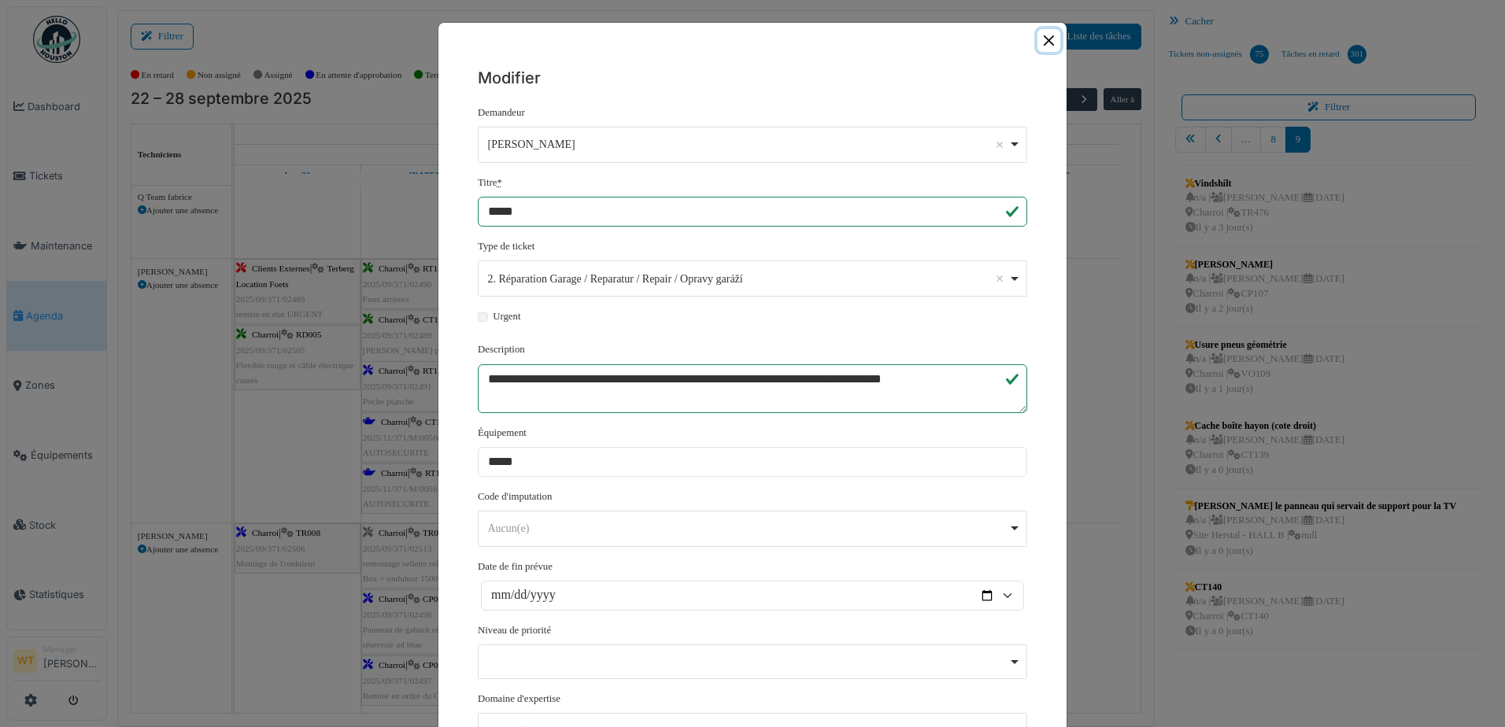
click at [1043, 46] on button "Close" at bounding box center [1048, 40] width 23 height 23
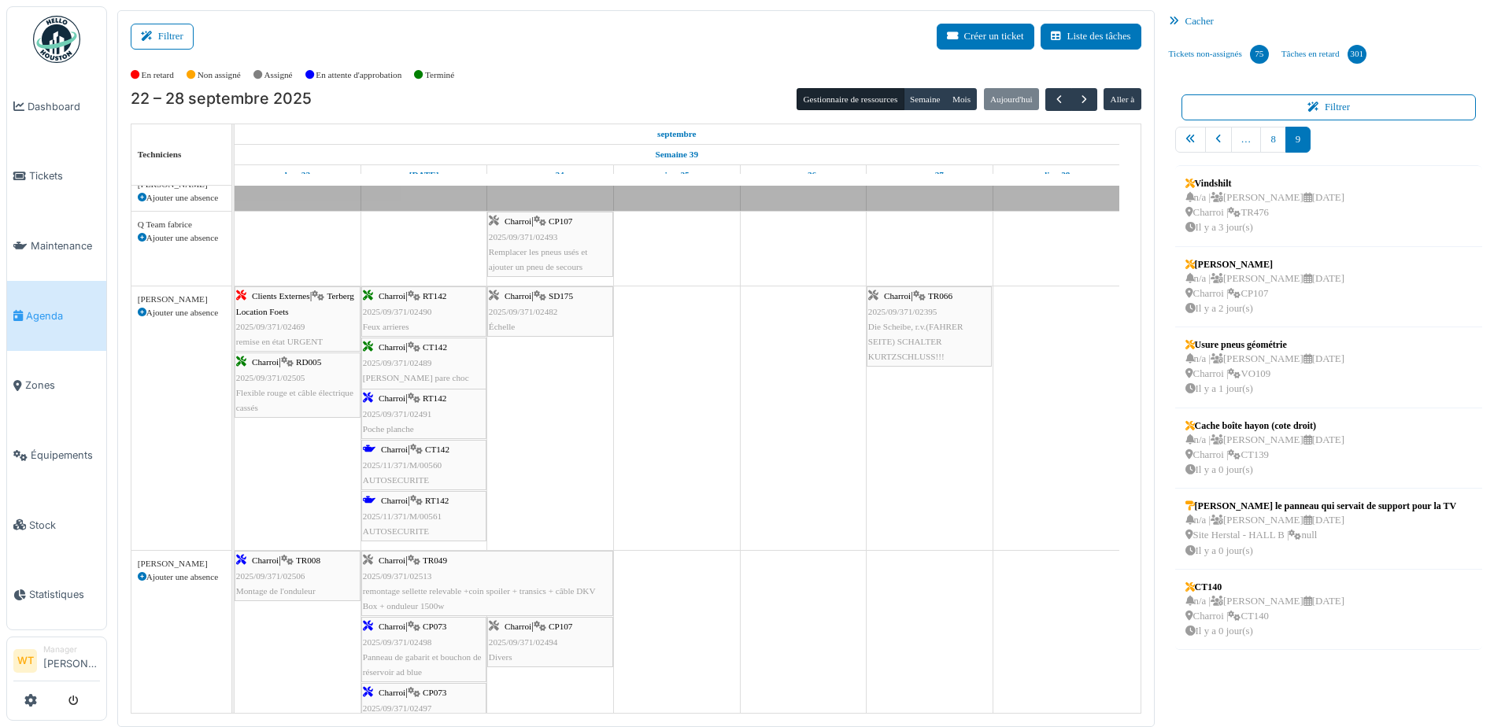
scroll to position [630, 0]
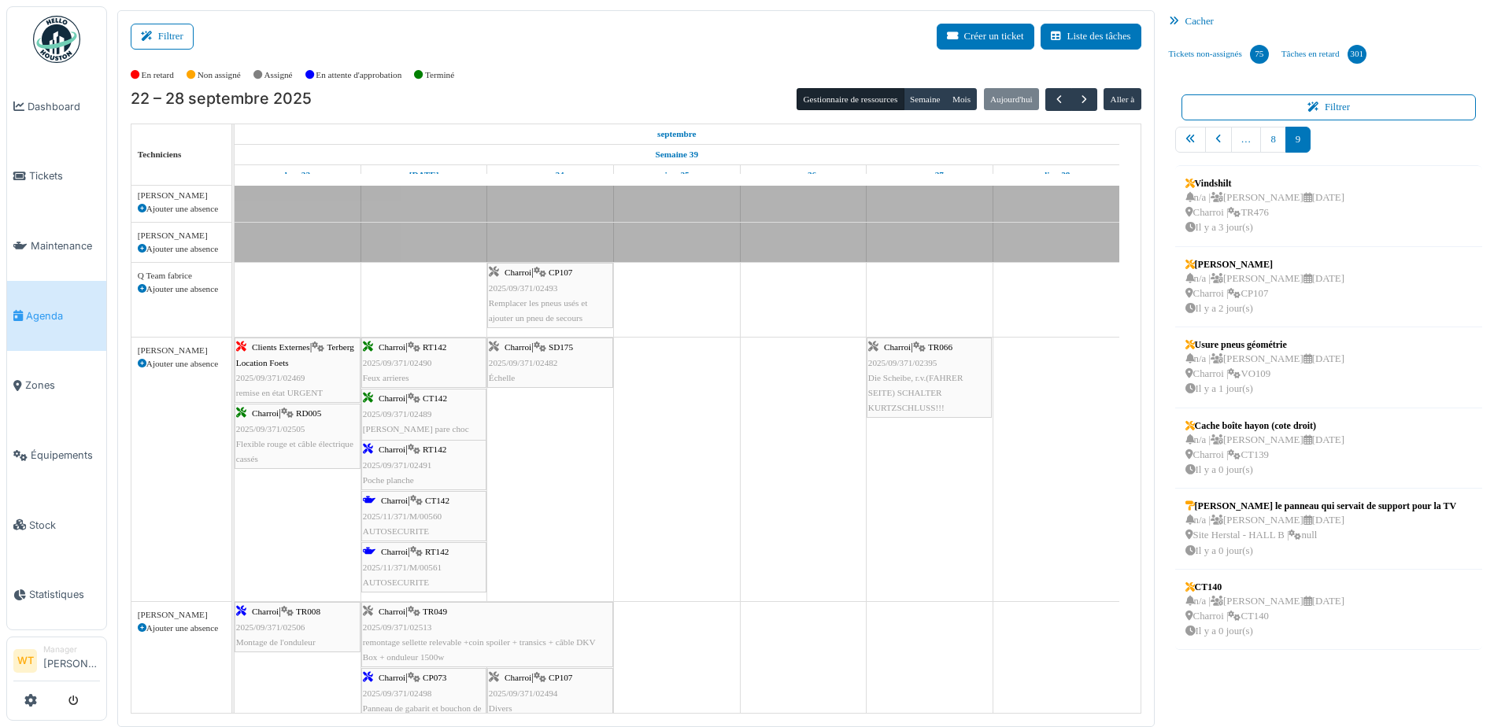
click at [542, 377] on div "Charroi | SD175 2025/09/371/02482 Échelle" at bounding box center [550, 363] width 123 height 46
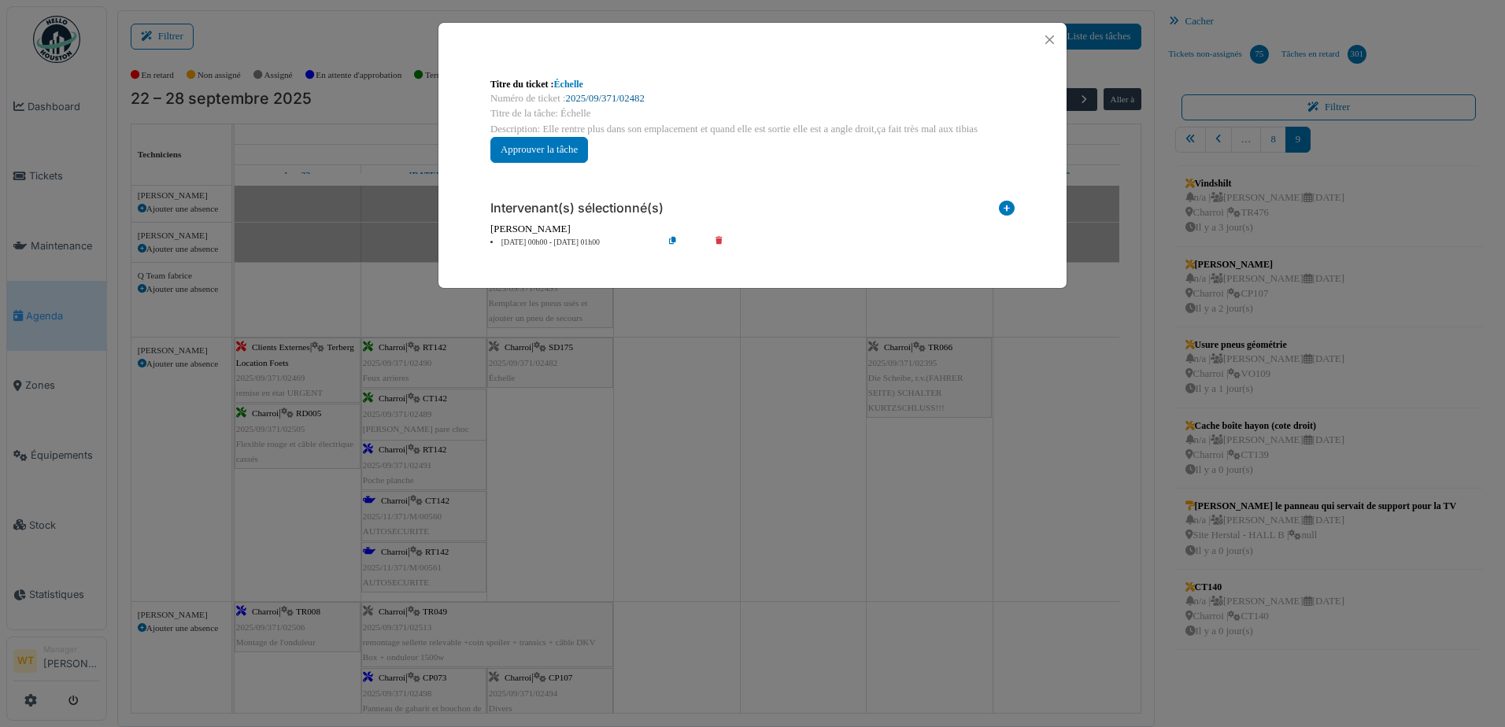
click at [585, 100] on link "2025/09/371/02482" at bounding box center [605, 98] width 79 height 11
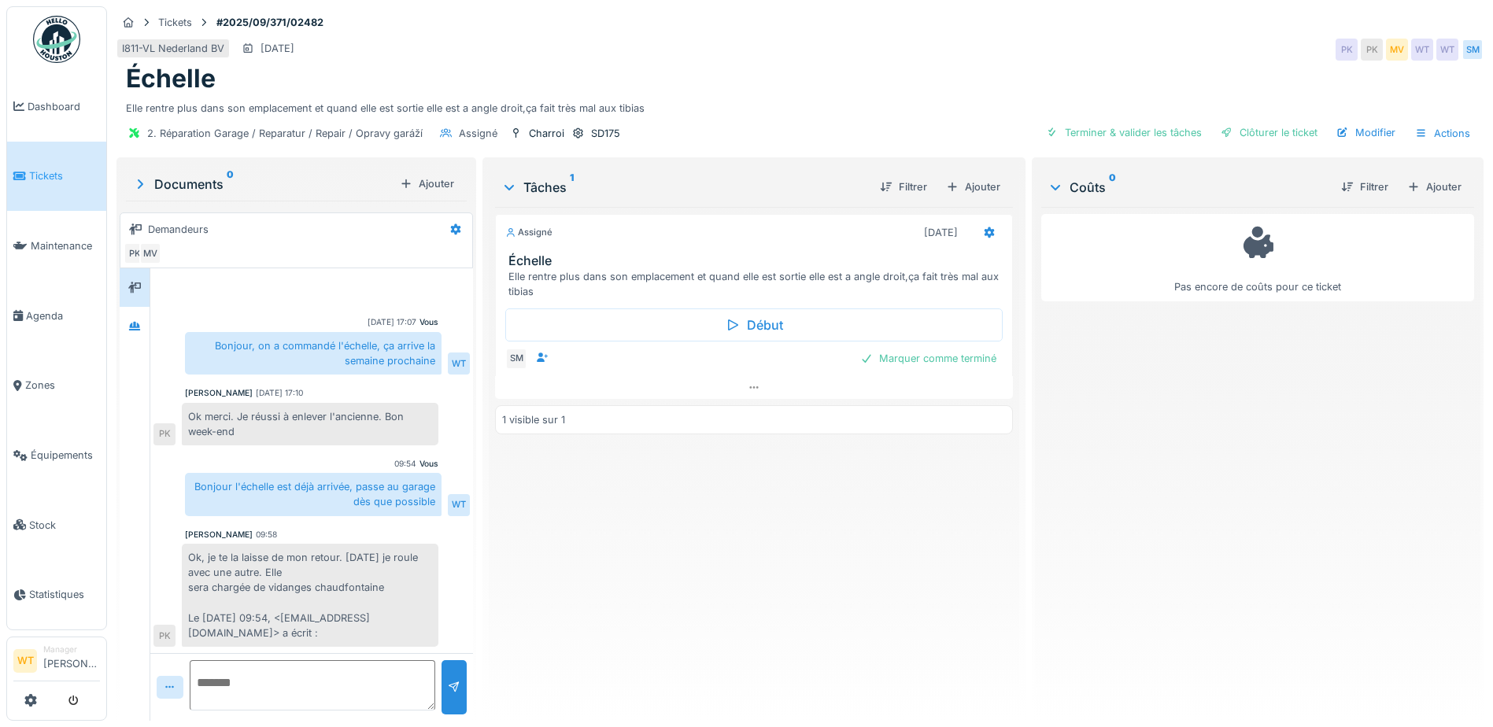
scroll to position [12, 0]
click at [288, 675] on textarea at bounding box center [313, 685] width 246 height 50
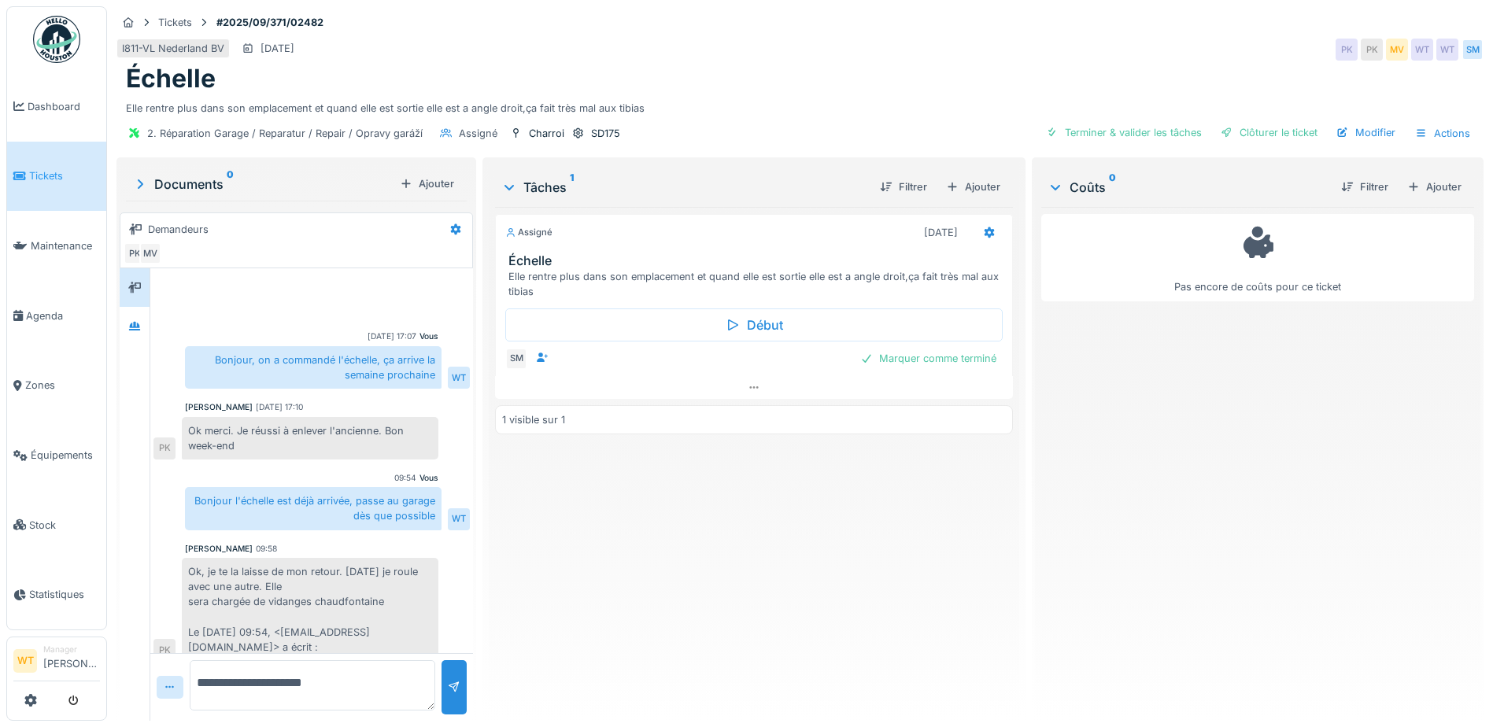
click at [363, 674] on textarea "**********" at bounding box center [313, 685] width 246 height 50
type textarea "*"
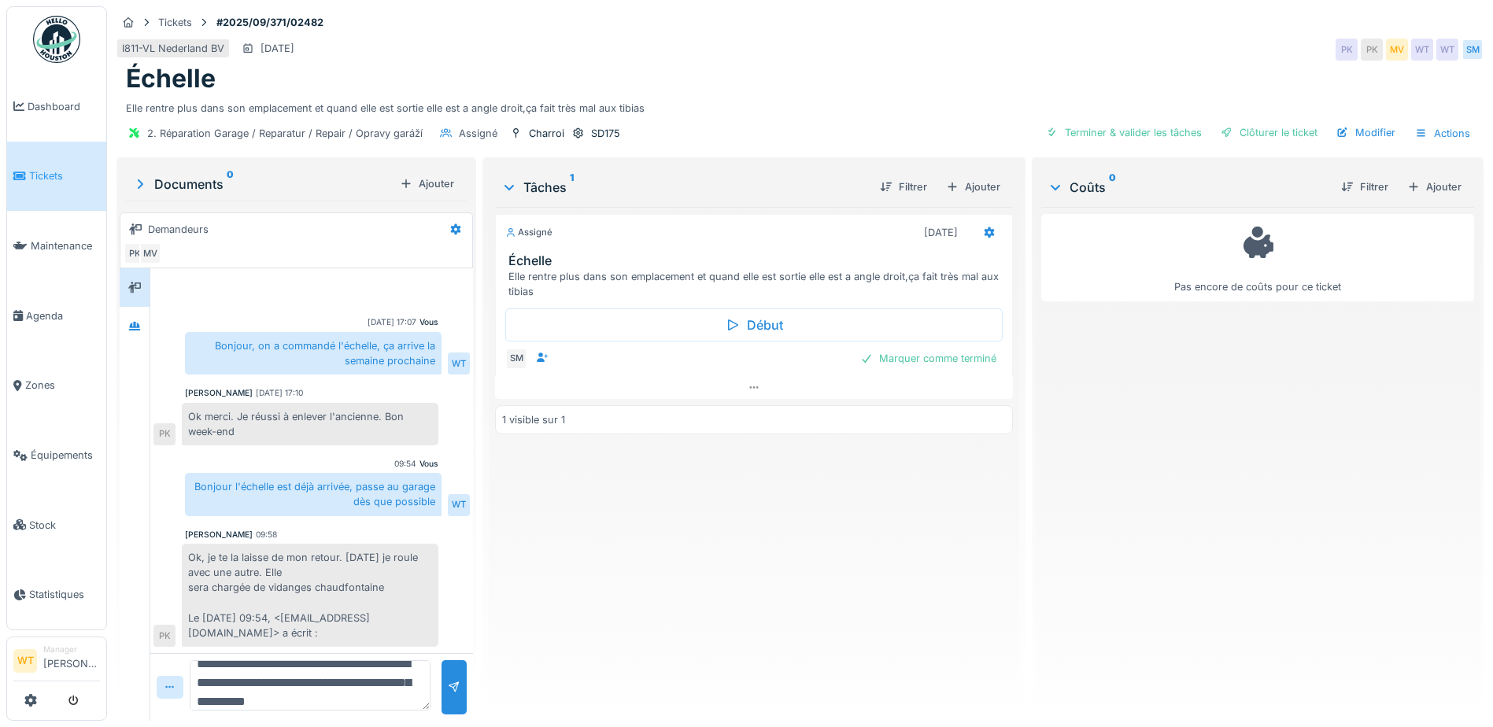
scroll to position [38, 0]
type textarea "**********"
click at [433, 681] on div "**********" at bounding box center [311, 687] width 323 height 68
click at [456, 680] on div at bounding box center [454, 687] width 13 height 15
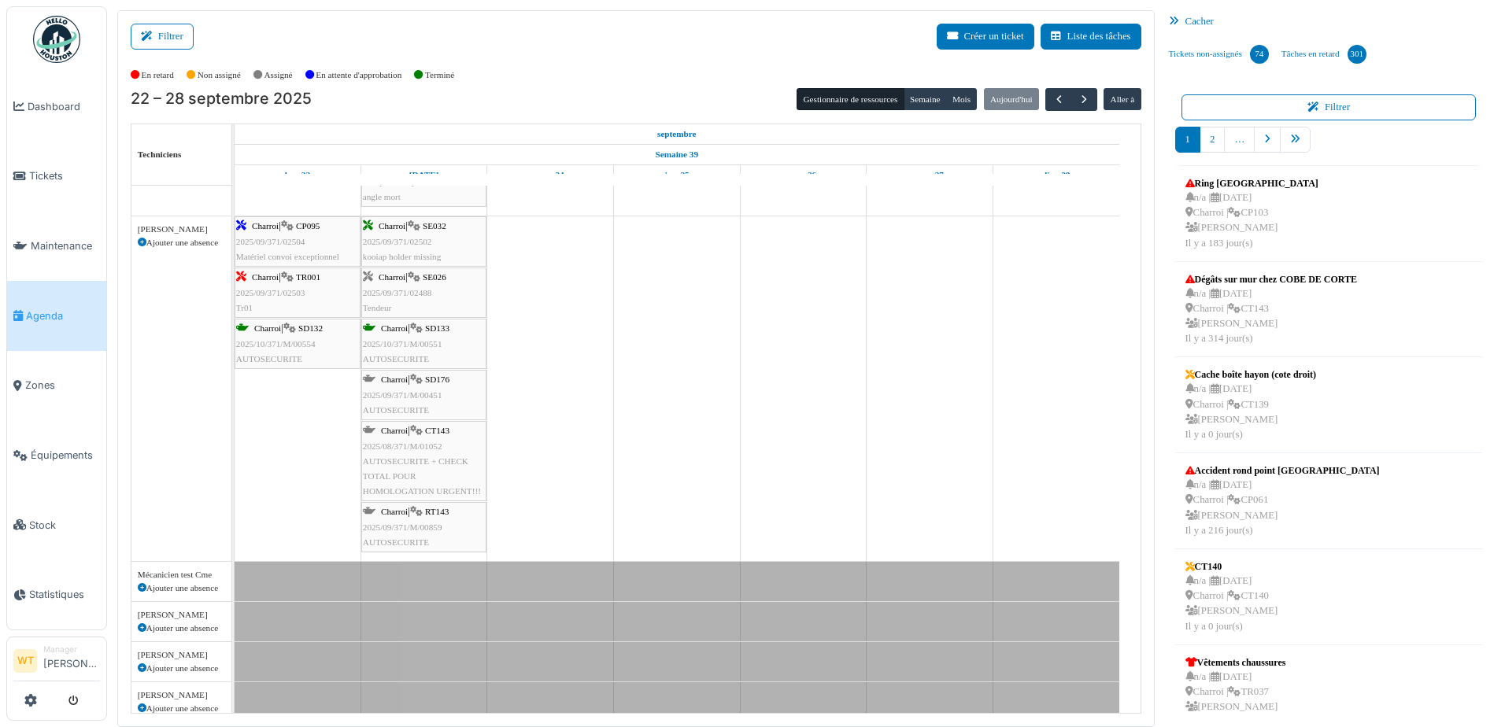
scroll to position [157, 0]
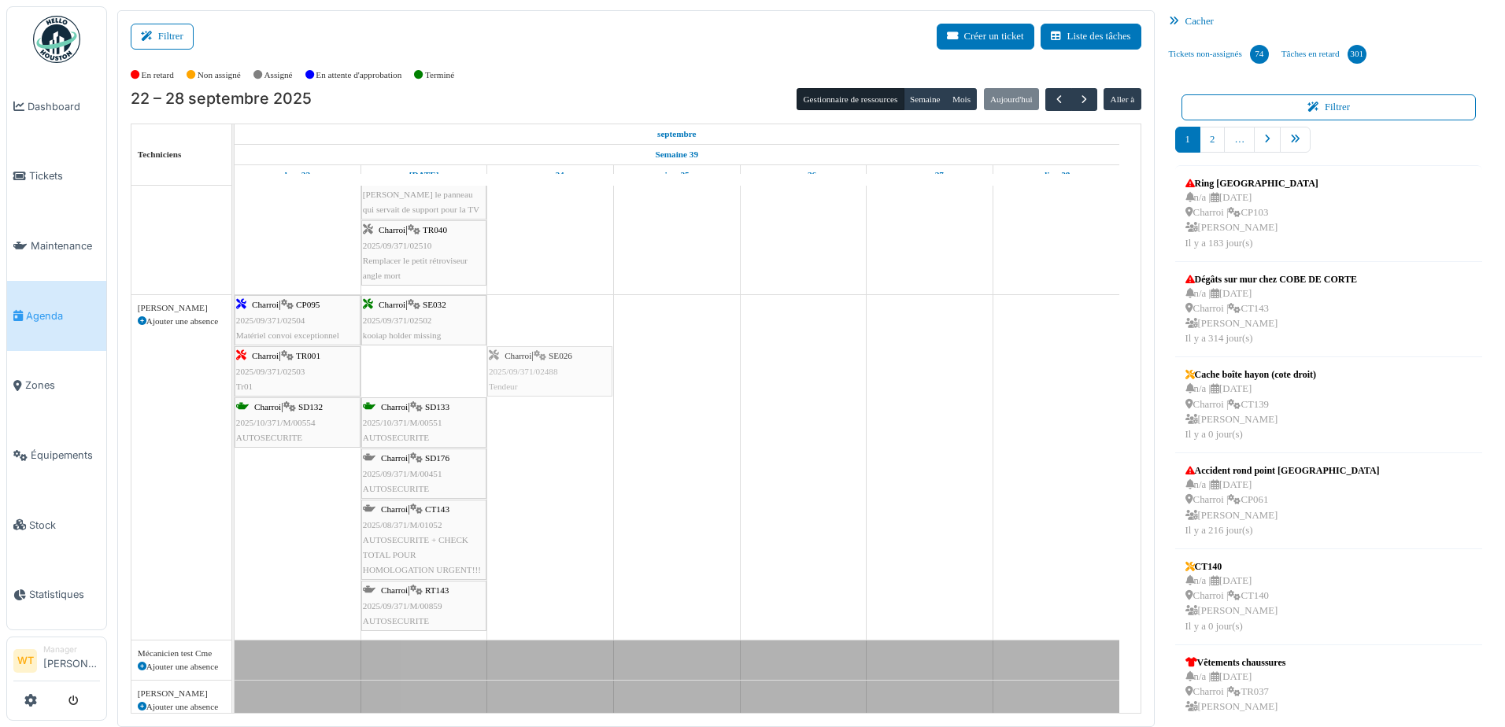
drag, startPoint x: 446, startPoint y: 379, endPoint x: 546, endPoint y: 381, distance: 100.0
click at [235, 381] on div "Charroi | CP095 2025/09/371/02504 Matériel convoi exceptionnel [GEOGRAPHIC_DATA…" at bounding box center [235, 467] width 0 height 345
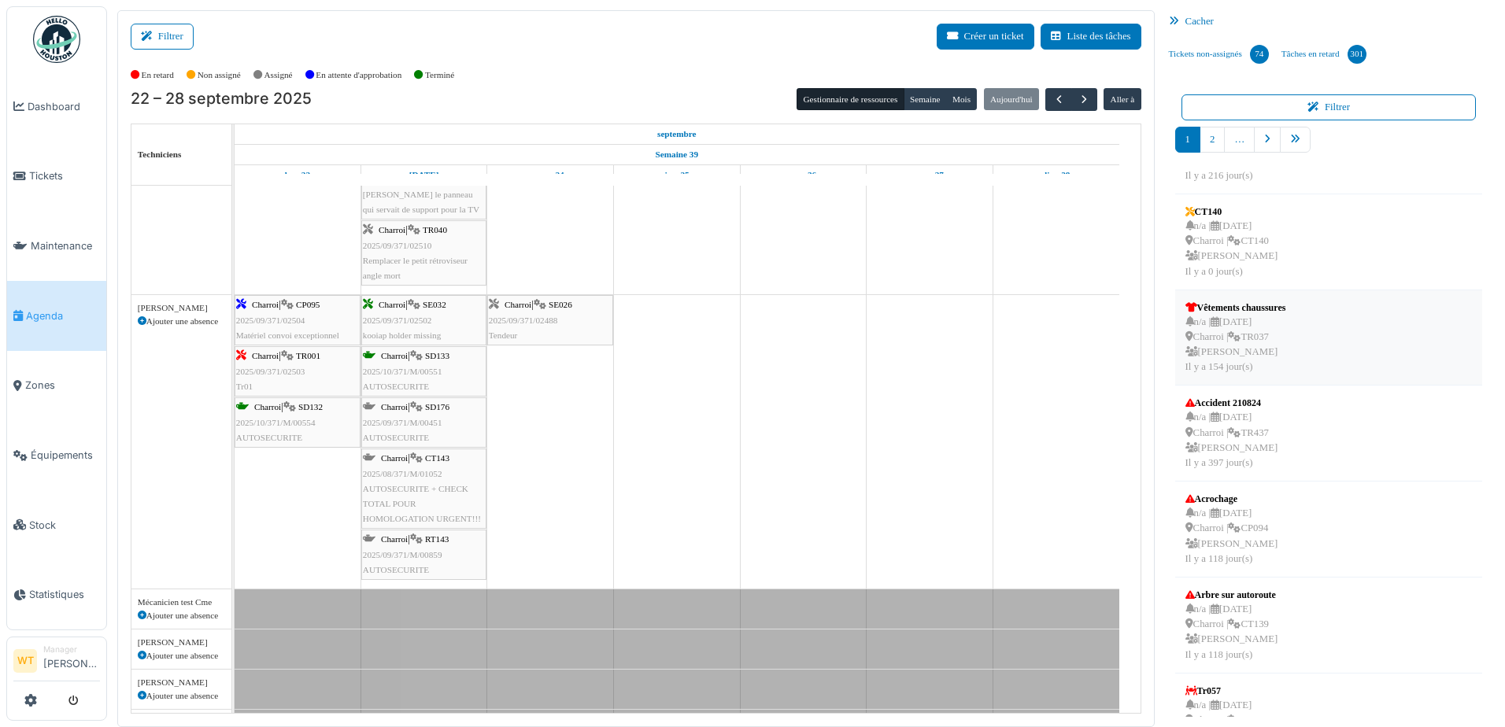
scroll to position [394, 0]
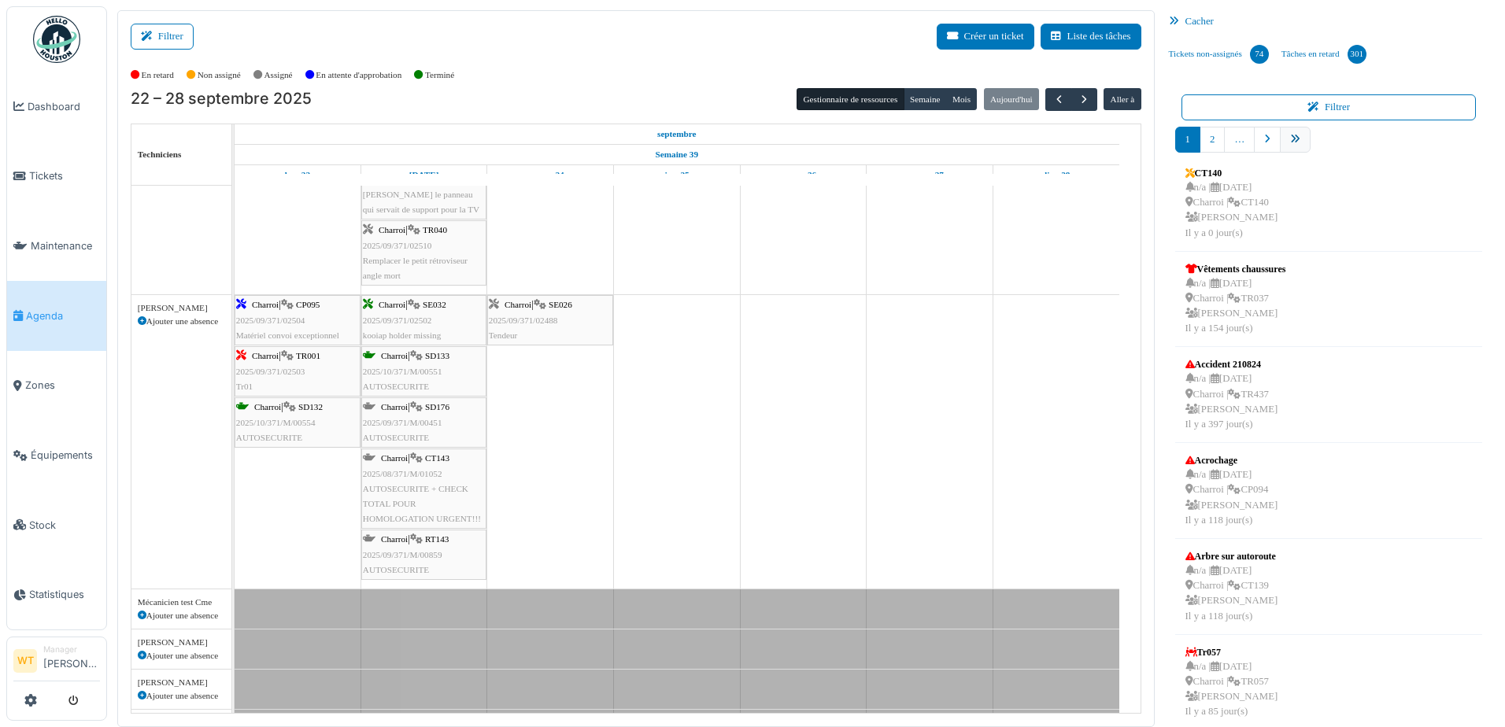
click at [1295, 150] on link "pager" at bounding box center [1295, 140] width 31 height 26
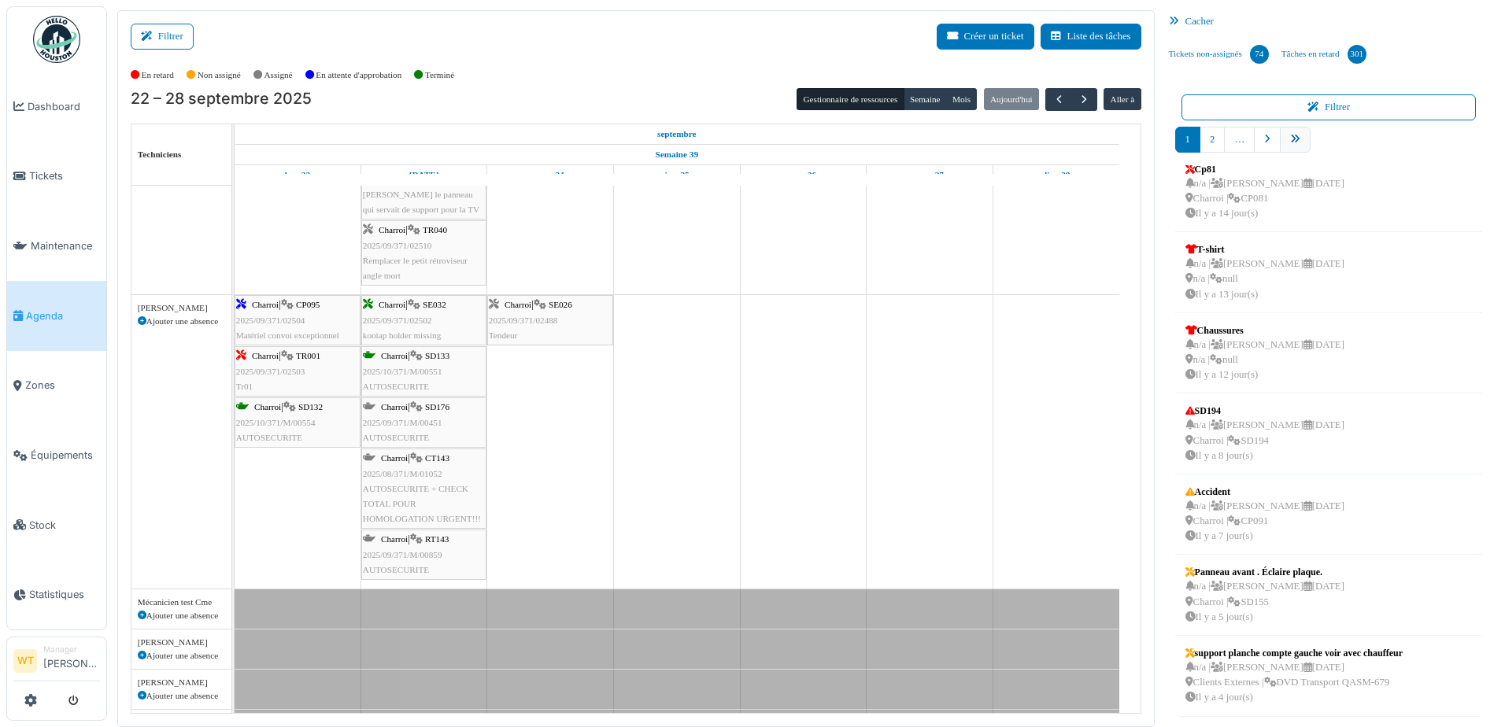
scroll to position [257, 0]
click at [1318, 144] on link "9" at bounding box center [1322, 140] width 25 height 26
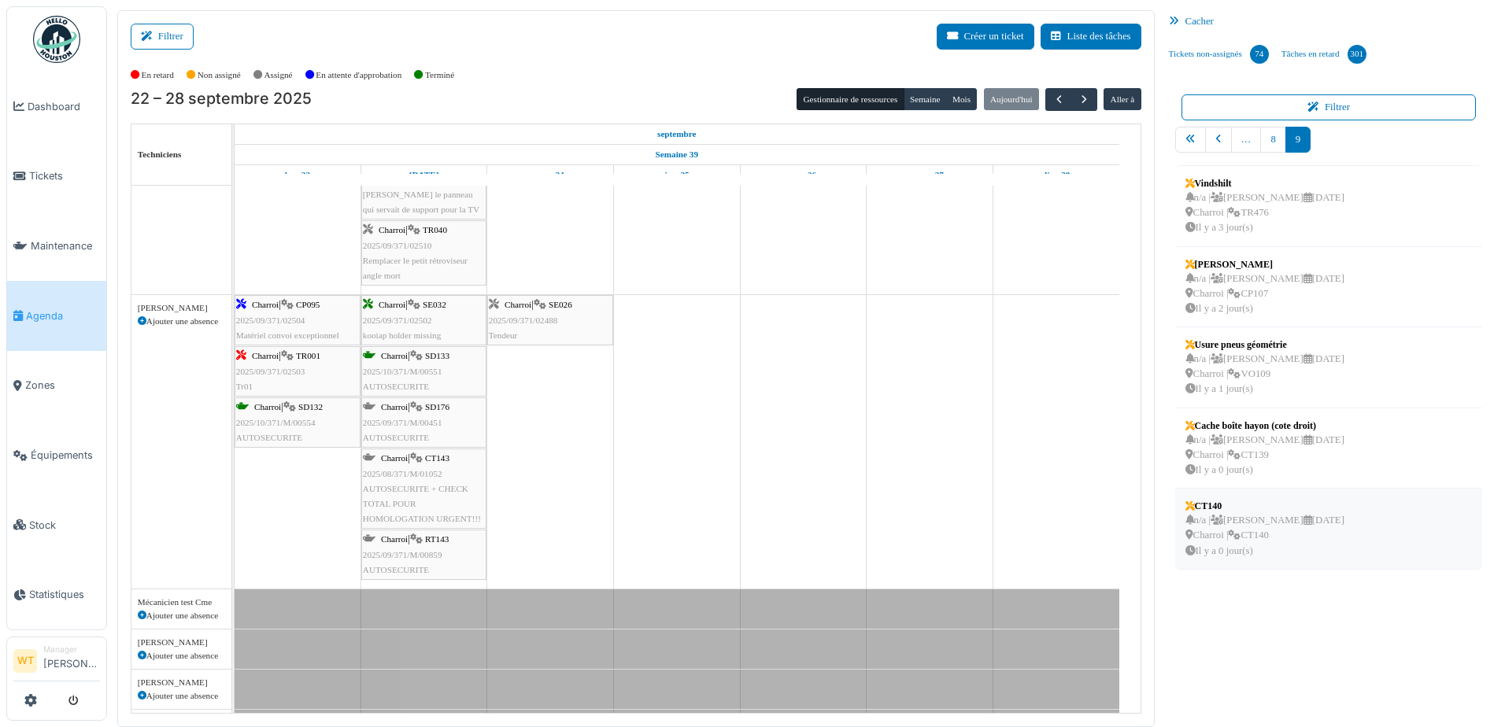
click at [1299, 536] on div "n/a | [PERSON_NAME] [DATE] Charroi | CT140 Il y a 0 jour(s)" at bounding box center [1264, 536] width 159 height 46
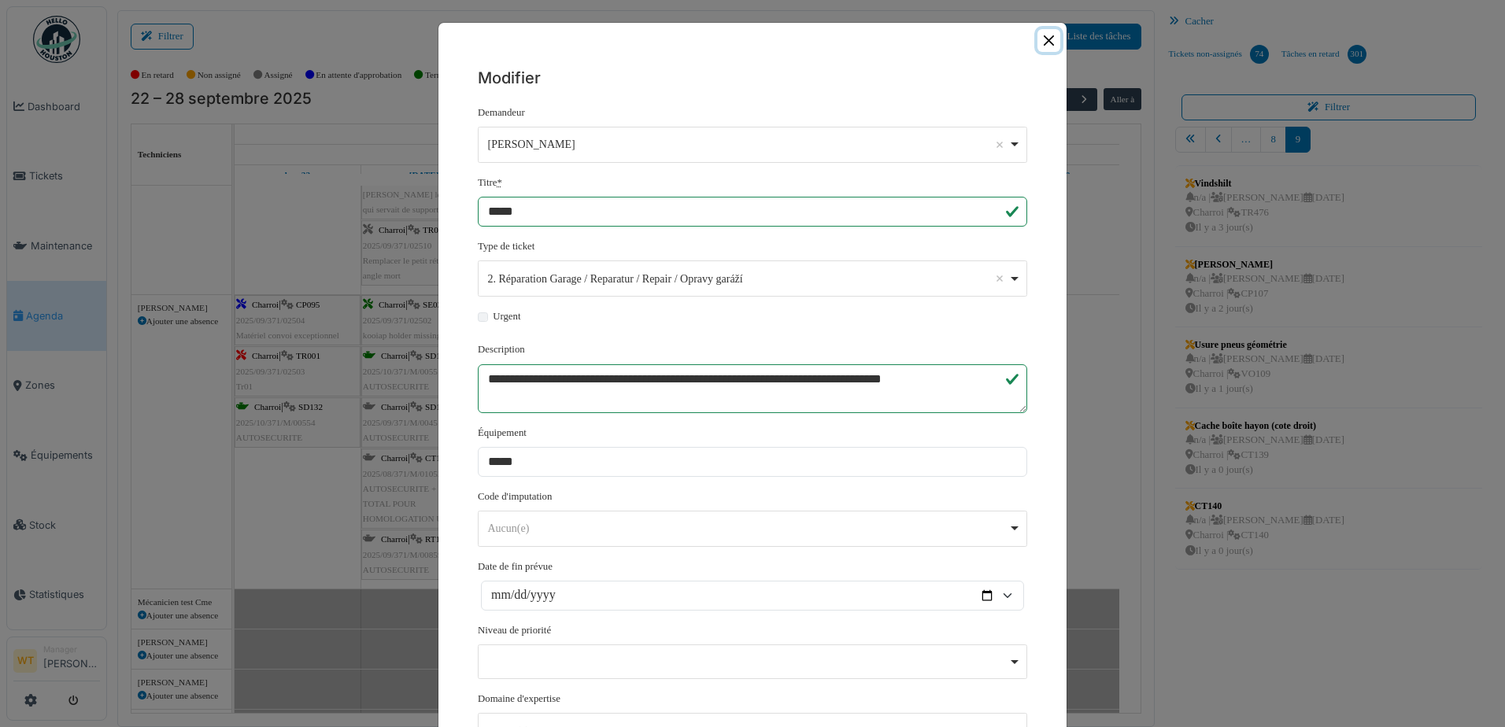
click at [1041, 42] on button "Close" at bounding box center [1048, 40] width 23 height 23
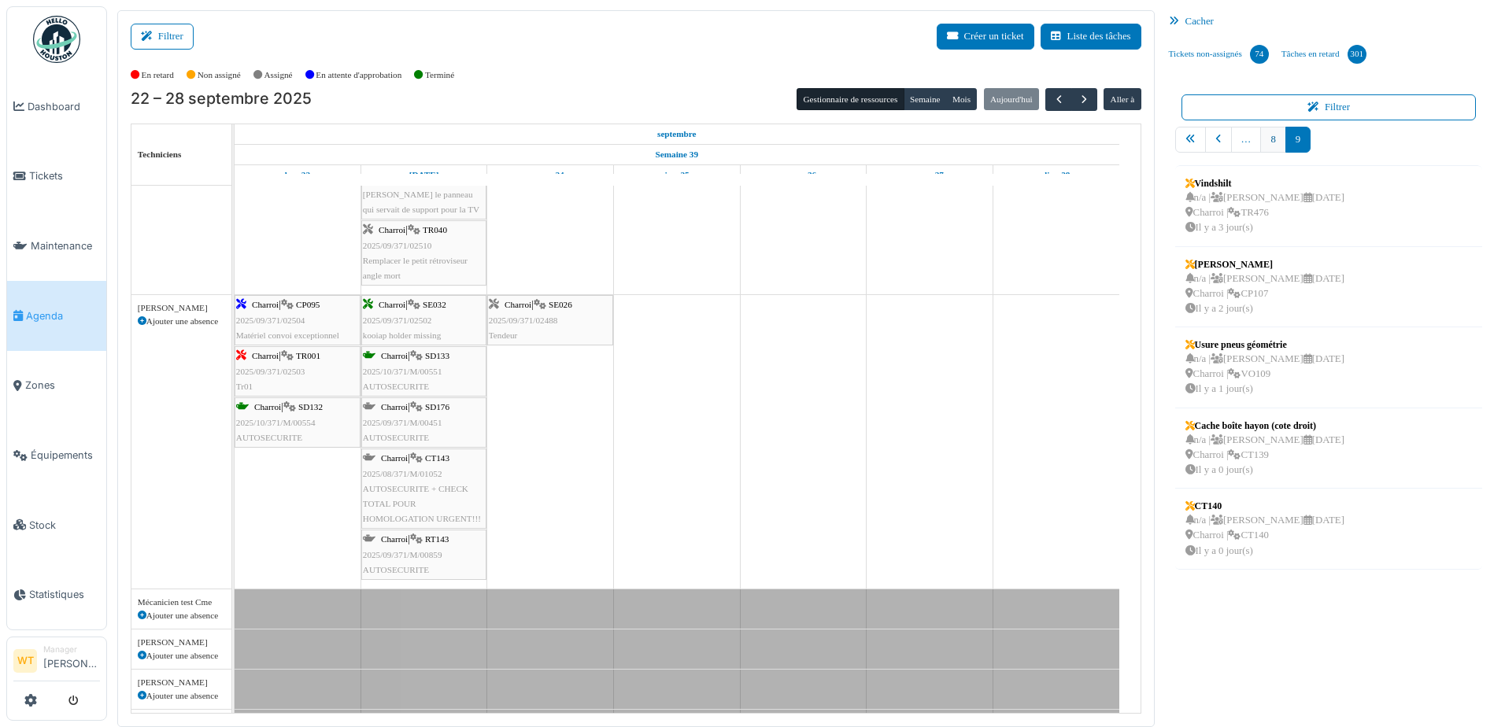
click at [1264, 145] on link "8" at bounding box center [1272, 140] width 25 height 26
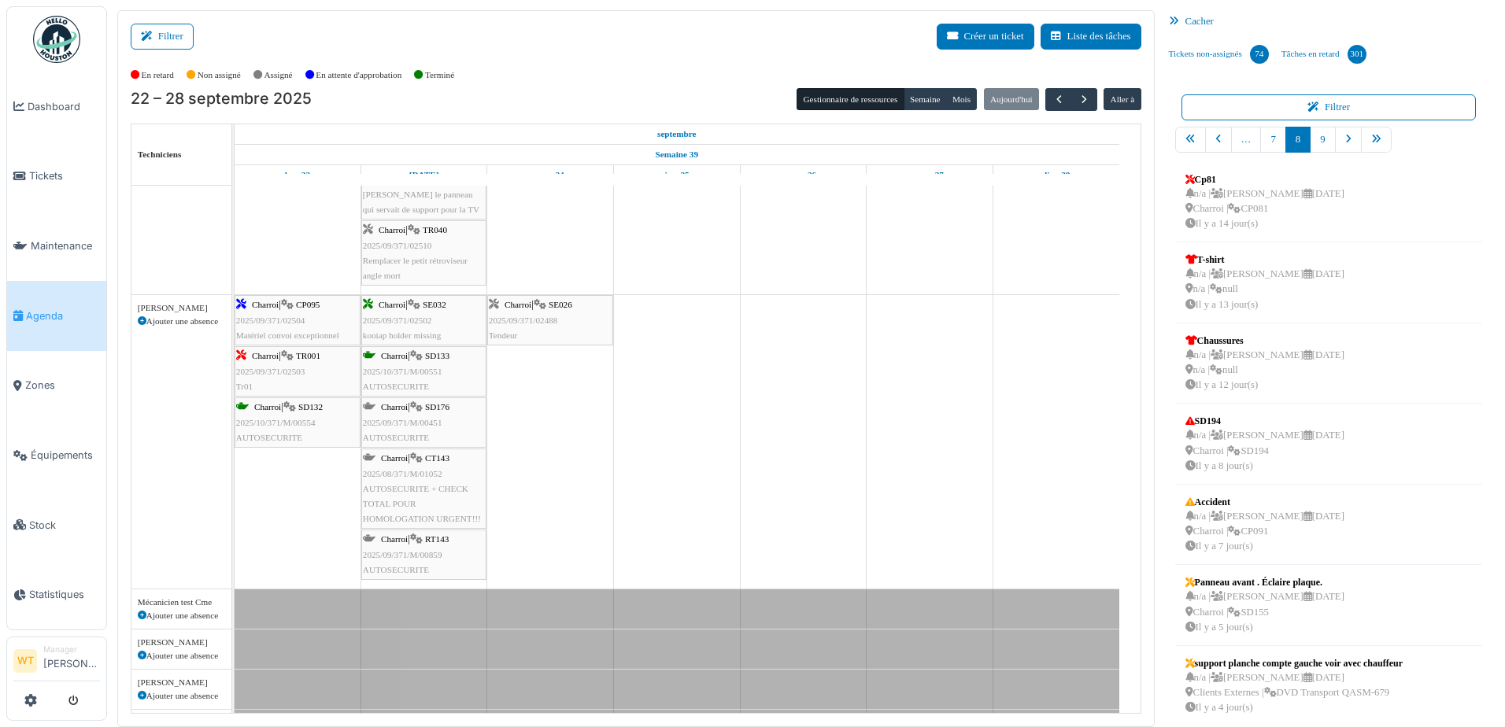
scroll to position [257, 0]
